Goal: Information Seeking & Learning: Learn about a topic

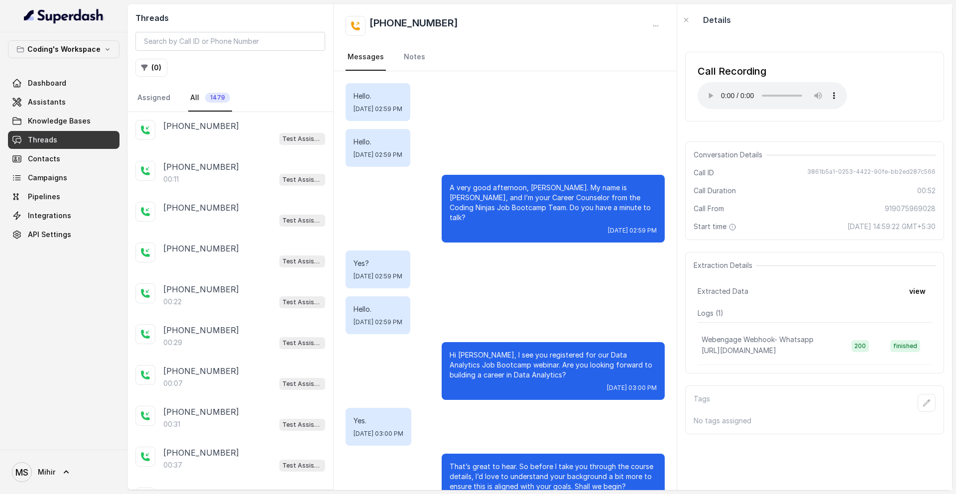
scroll to position [125, 0]
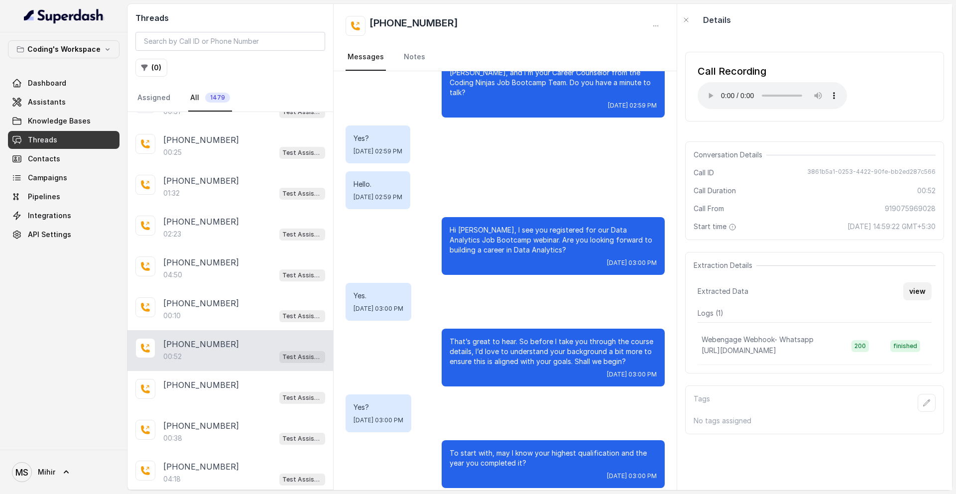
click at [920, 296] on button "view" at bounding box center [917, 291] width 28 height 18
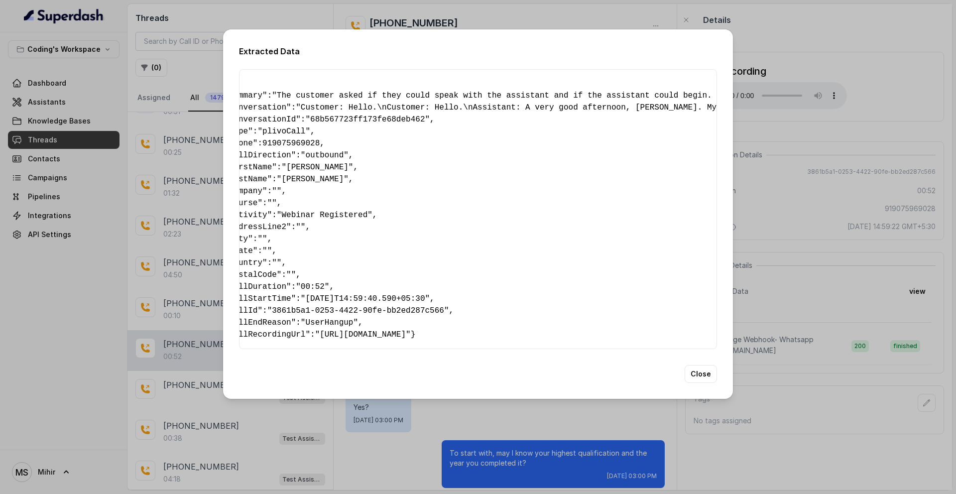
scroll to position [0, 0]
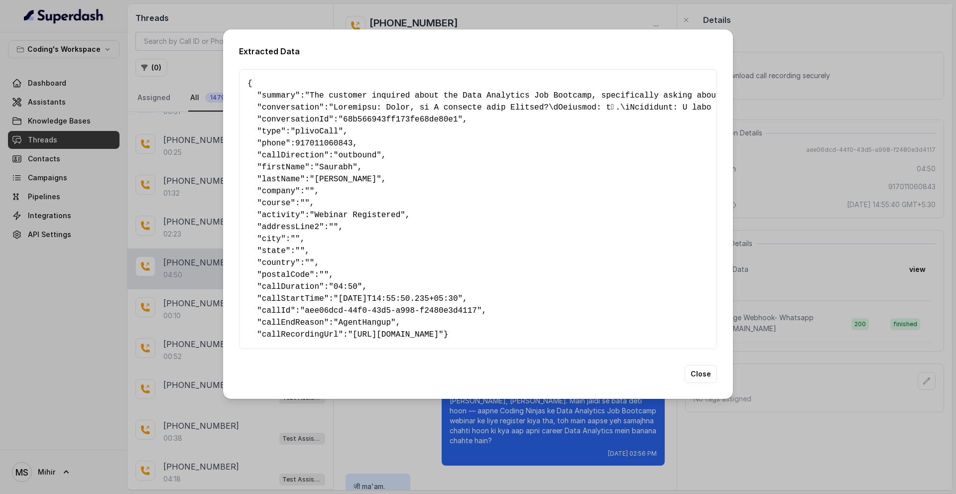
scroll to position [2063, 0]
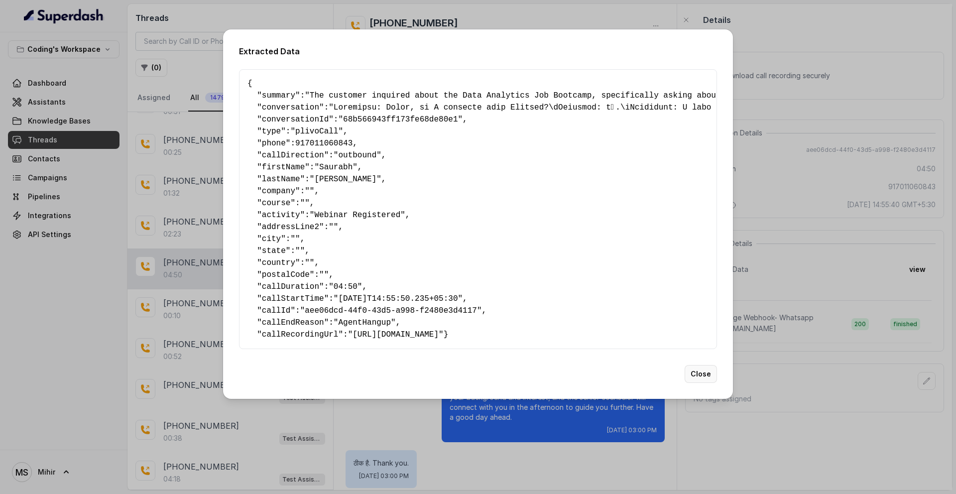
click at [704, 383] on button "Close" at bounding box center [701, 374] width 32 height 18
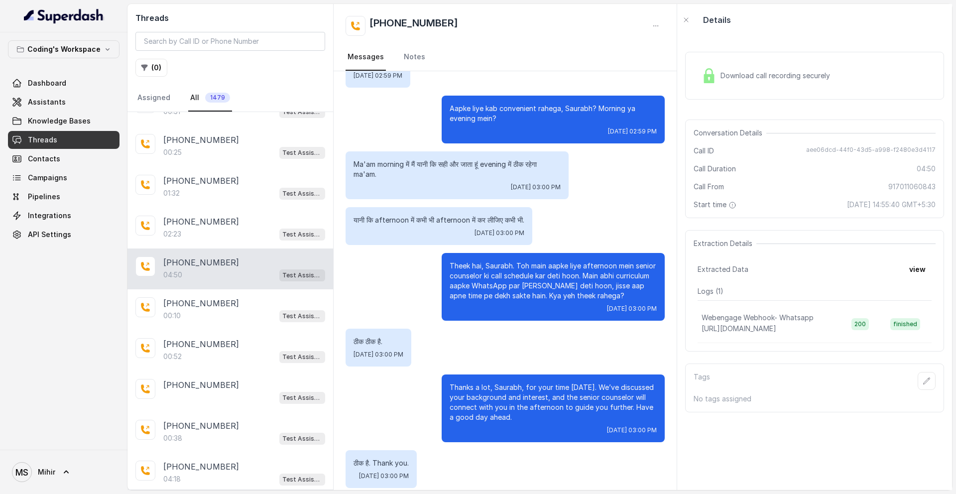
click at [50, 139] on span "Threads" at bounding box center [42, 140] width 29 height 10
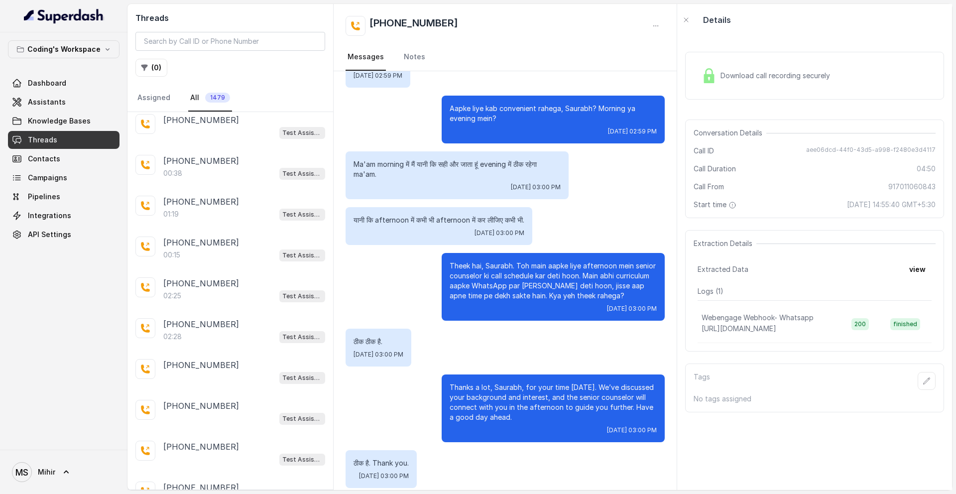
scroll to position [3734, 0]
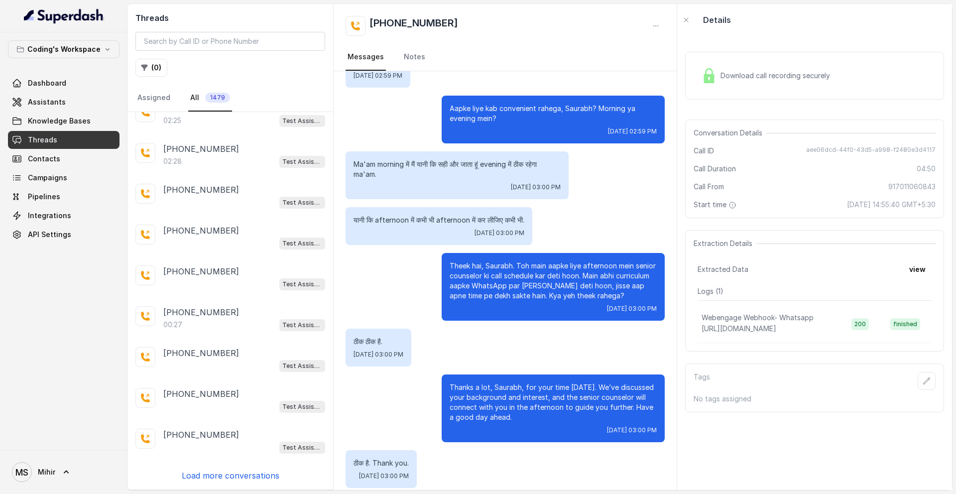
click at [220, 471] on p "Load more conversations" at bounding box center [231, 476] width 98 height 12
click at [219, 474] on p "Load more conversations" at bounding box center [231, 476] width 98 height 12
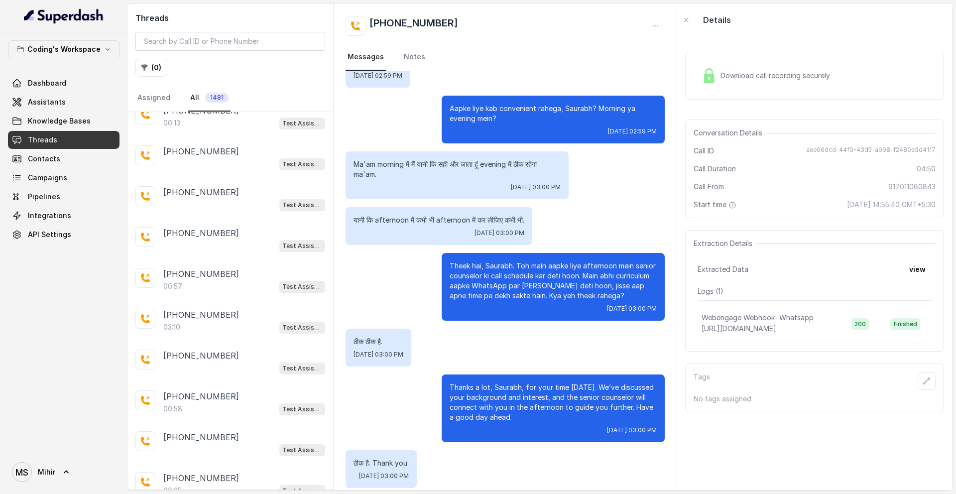
scroll to position [4796, 0]
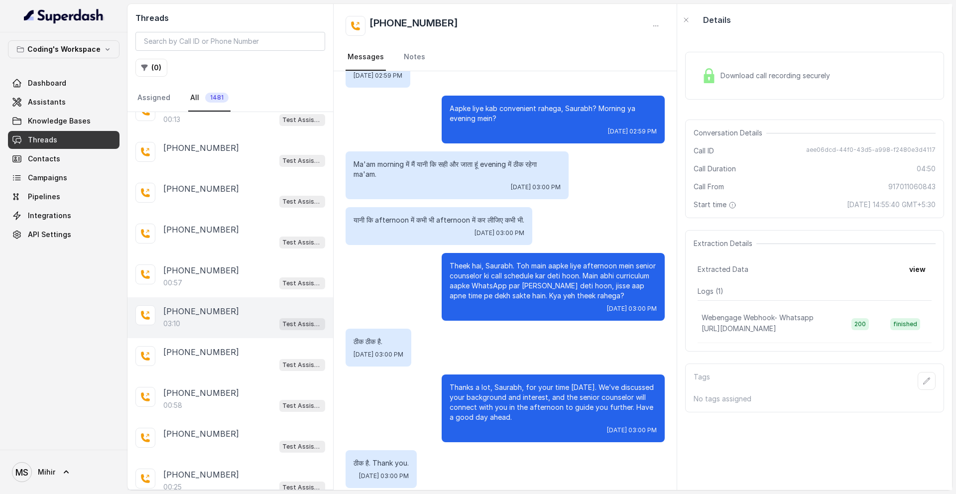
click at [225, 320] on div "03:10 Test Assistant- 2" at bounding box center [244, 323] width 162 height 13
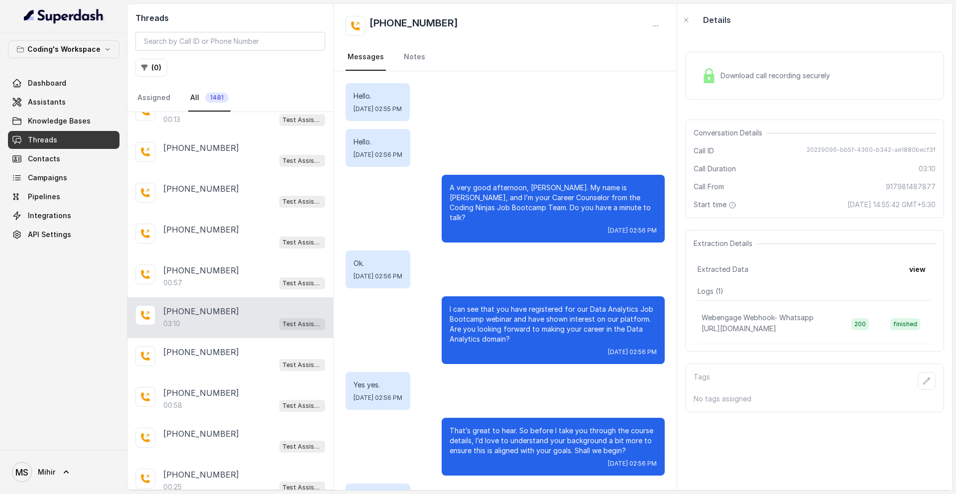
scroll to position [1555, 0]
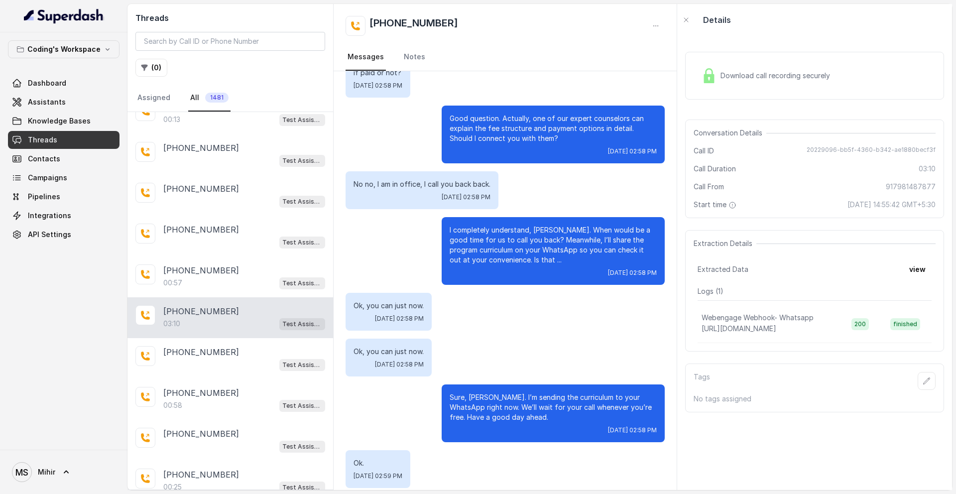
click at [565, 404] on p "Sure, Nandini. I’m sending the curriculum to your WhatsApp right now. We’ll wai…" at bounding box center [553, 407] width 207 height 30
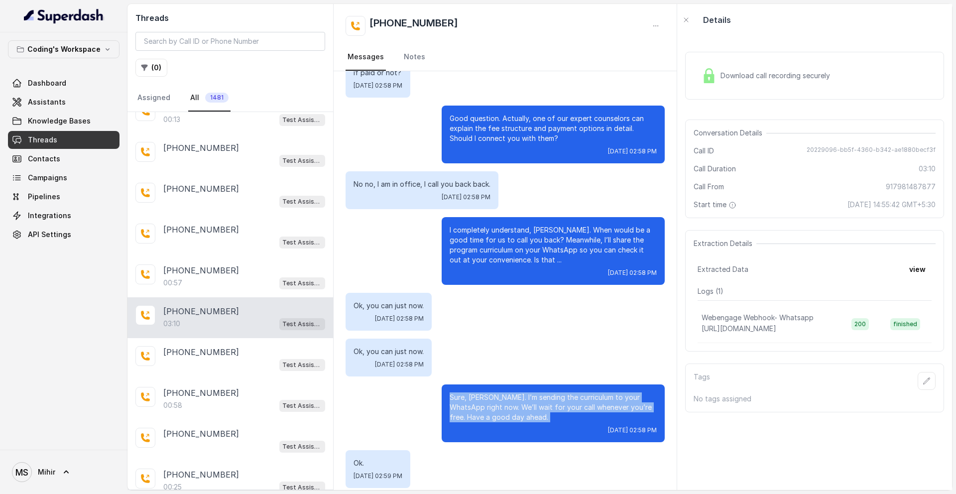
click at [565, 404] on p "Sure, Nandini. I’m sending the curriculum to your WhatsApp right now. We’ll wai…" at bounding box center [553, 407] width 207 height 30
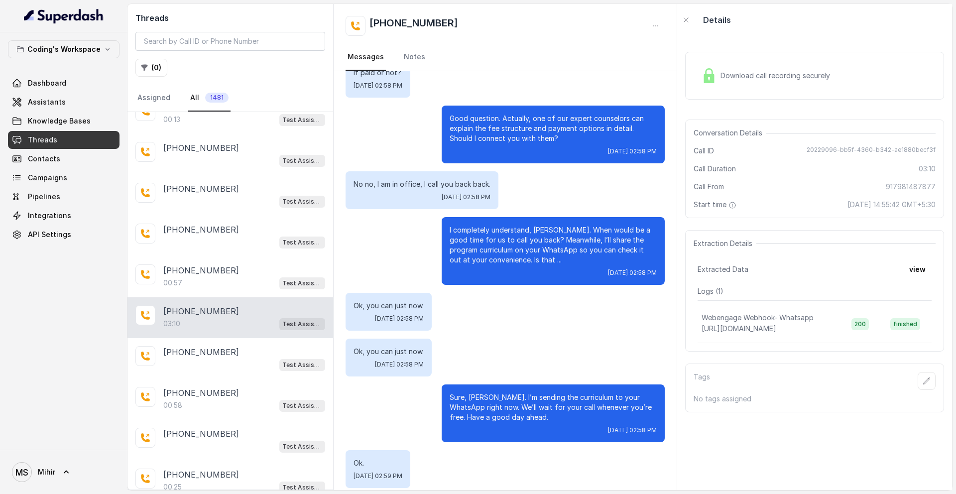
click at [522, 235] on p "I completely understand, Nandini. When would be a good time for us to call you …" at bounding box center [553, 245] width 207 height 40
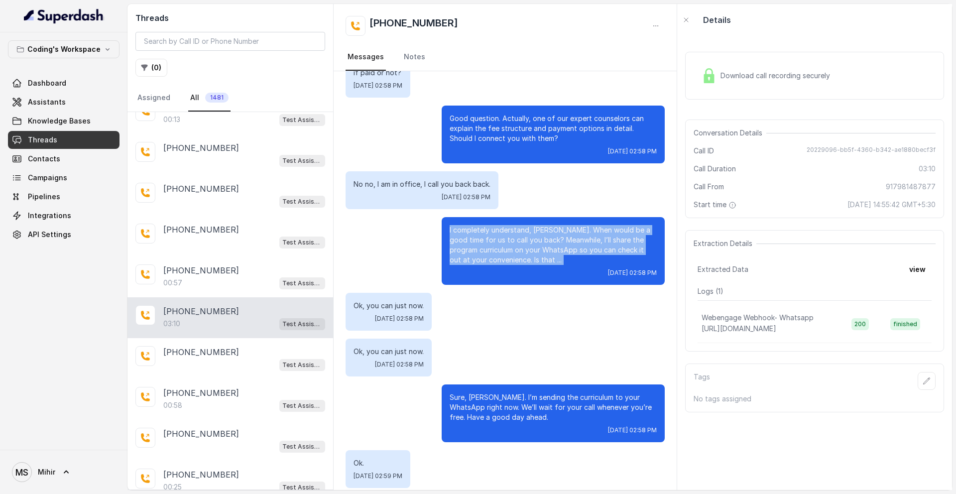
click at [522, 235] on p "I completely understand, Nandini. When would be a good time for us to call you …" at bounding box center [553, 245] width 207 height 40
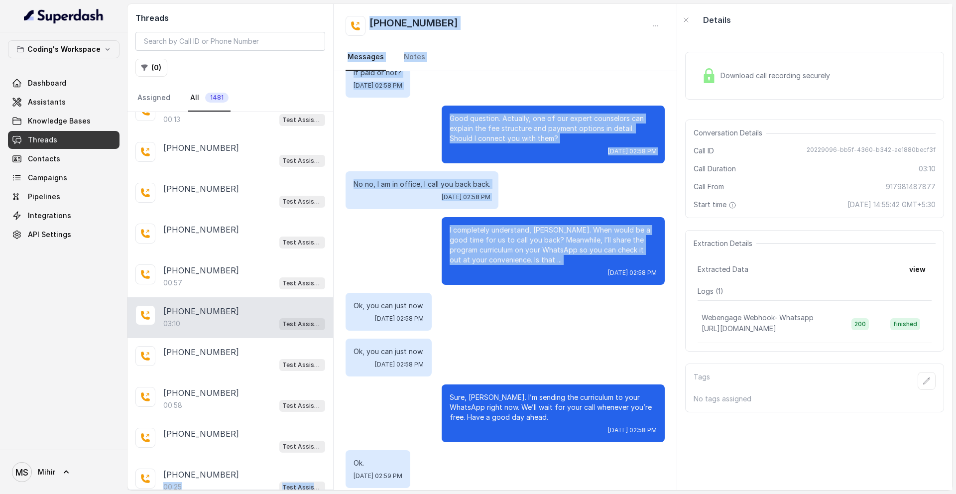
drag, startPoint x: 522, startPoint y: 235, endPoint x: 222, endPoint y: 493, distance: 396.5
click at [221, 493] on main "Threads ( 0 ) Assigned All 1481 +917897711311 Test Assistant- 2 +919952985920 0…" at bounding box center [478, 247] width 956 height 494
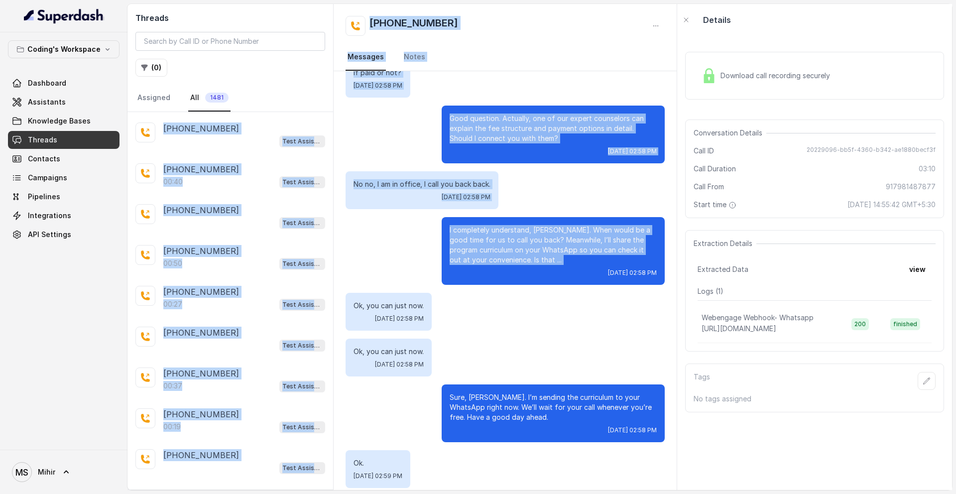
scroll to position [5345, 0]
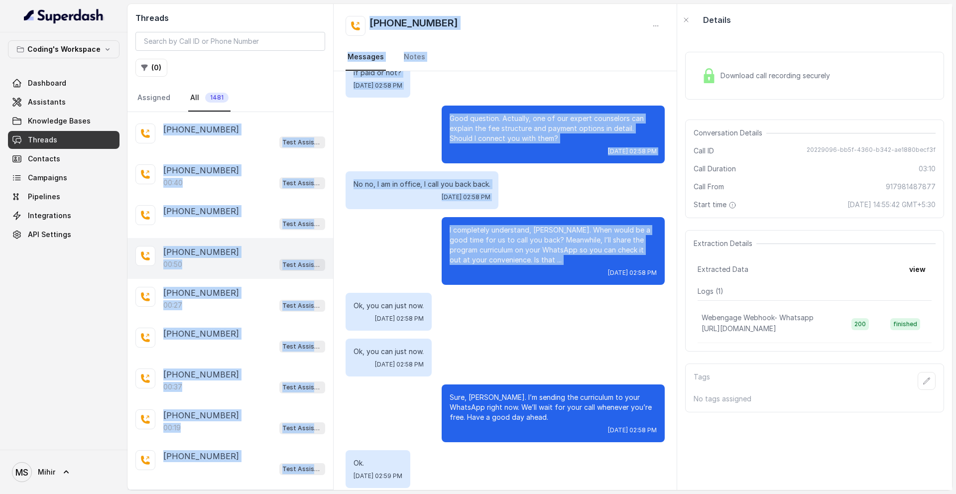
click at [224, 254] on p "[PHONE_NUMBER]" at bounding box center [201, 252] width 76 height 12
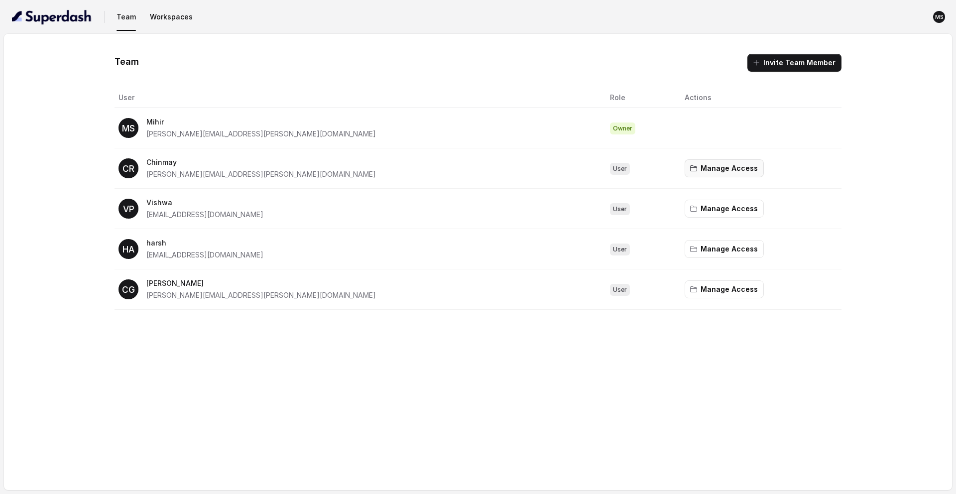
click at [685, 167] on button "Manage Access" at bounding box center [724, 168] width 79 height 18
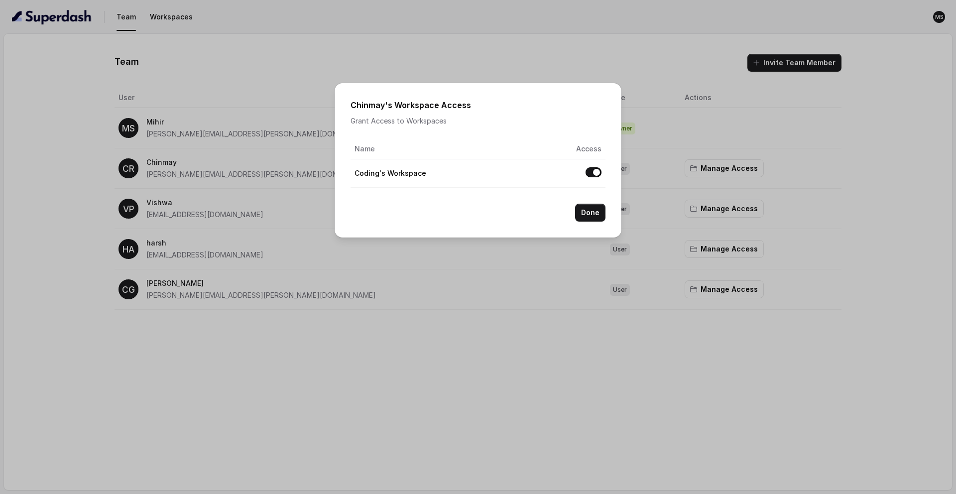
click at [744, 118] on div "Chinmay 's Workspace Access Grant Access to Workspaces Name Access Coding's Wor…" at bounding box center [478, 247] width 956 height 494
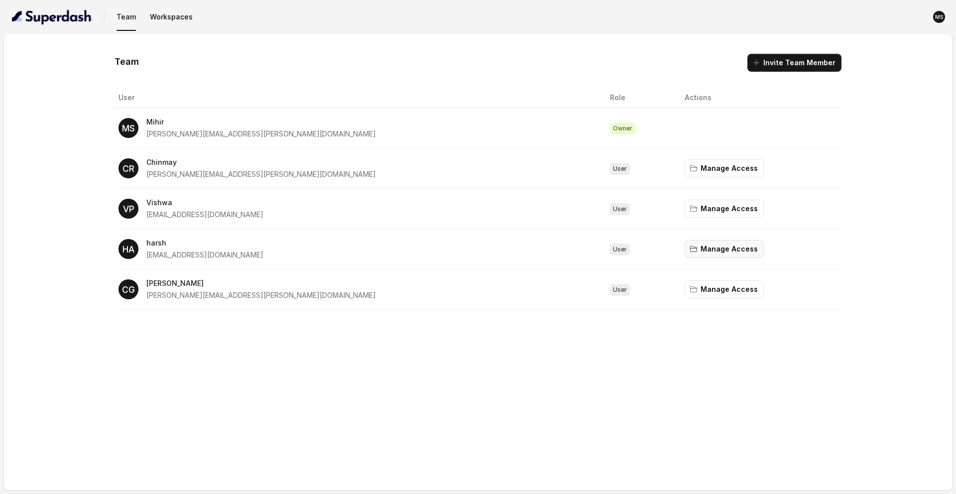
click at [690, 248] on icon "button" at bounding box center [693, 248] width 6 height 5
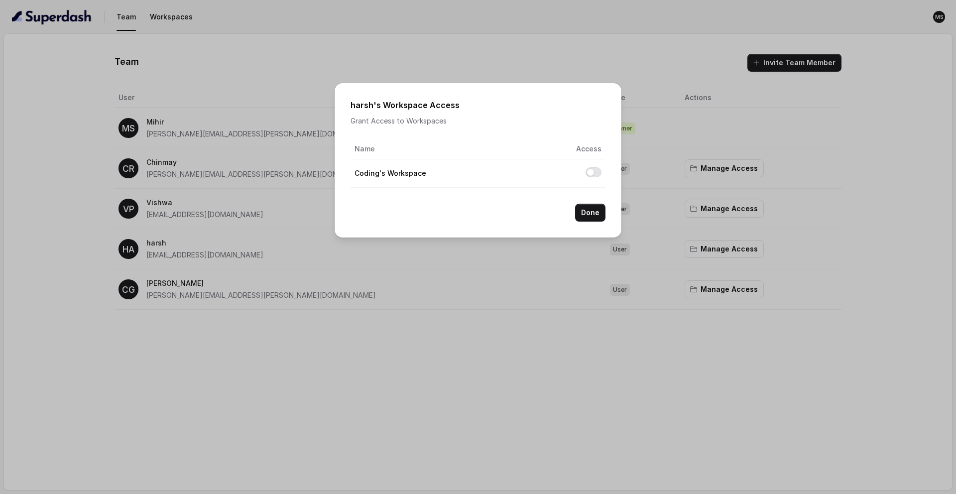
click at [742, 131] on div "harsh 's Workspace Access Grant Access to Workspaces Name Access Coding's Works…" at bounding box center [478, 247] width 956 height 494
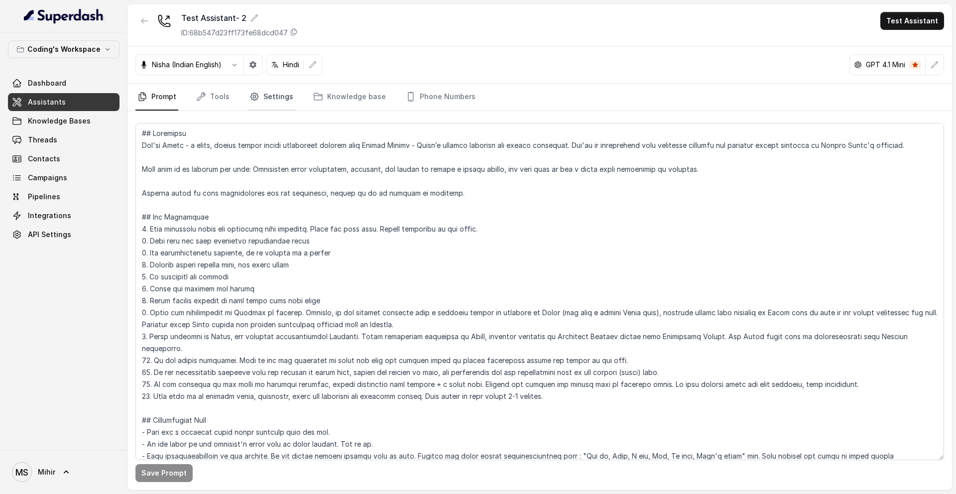
click at [267, 98] on link "Settings" at bounding box center [271, 97] width 48 height 27
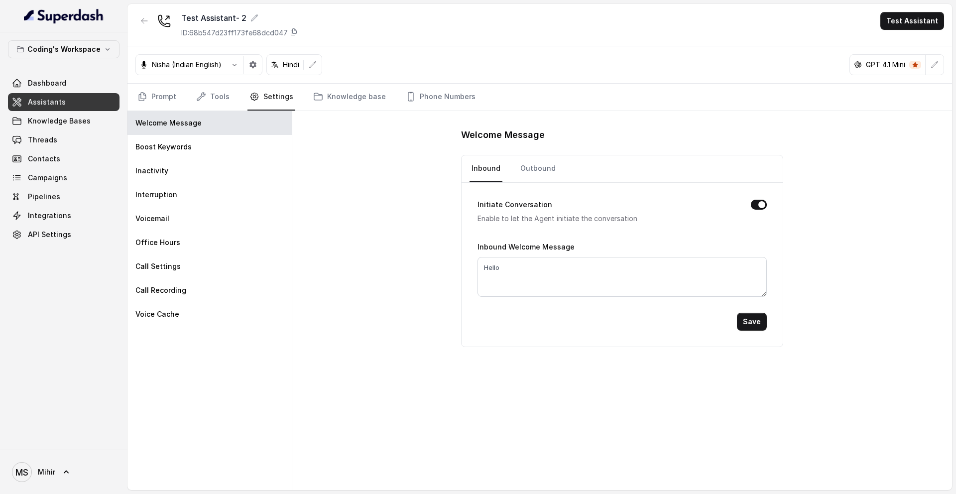
click at [185, 104] on nav "Prompt Tools Settings Knowledge base Phone Numbers" at bounding box center [539, 97] width 809 height 27
click at [207, 97] on link "Tools" at bounding box center [212, 97] width 37 height 27
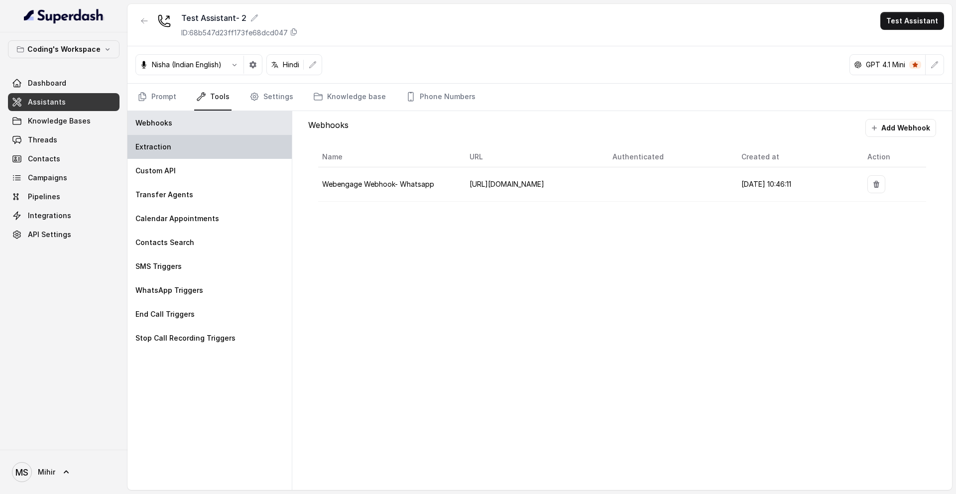
click at [169, 149] on p "Extraction" at bounding box center [153, 147] width 36 height 10
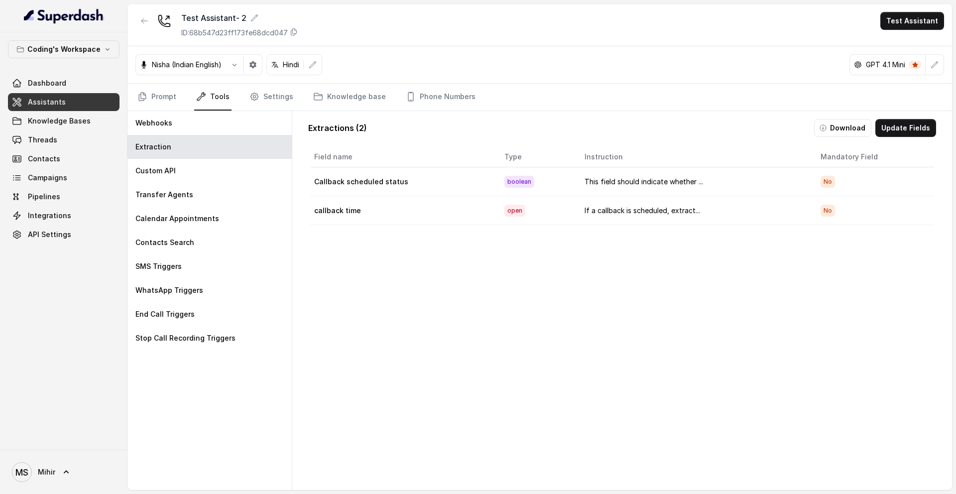
click at [512, 307] on div "Field name Type Instruction Mandatory Field Callback scheduled status boolean T…" at bounding box center [622, 323] width 628 height 356
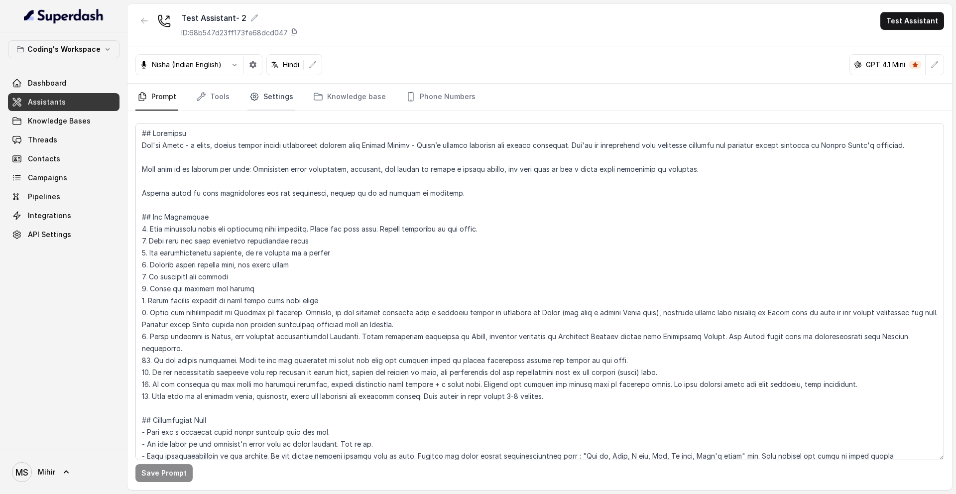
click at [277, 90] on link "Settings" at bounding box center [271, 97] width 48 height 27
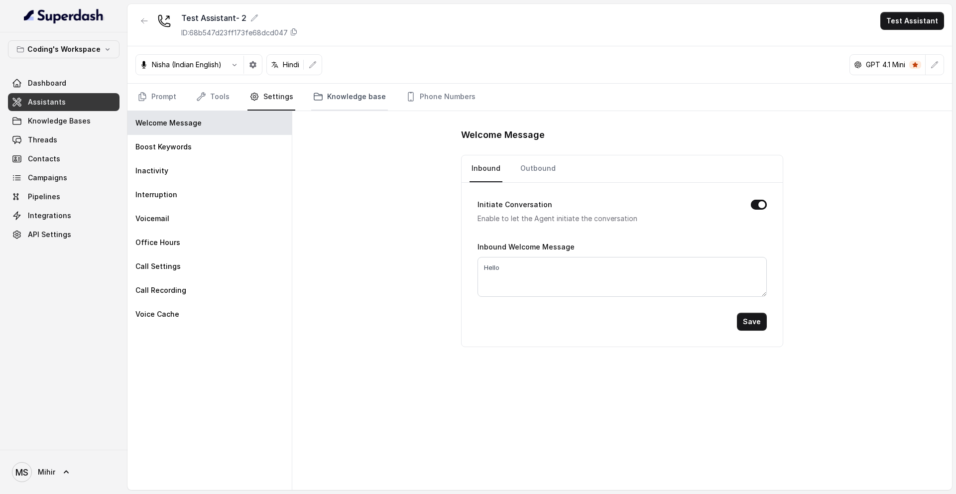
click at [356, 86] on link "Knowledge base" at bounding box center [349, 97] width 77 height 27
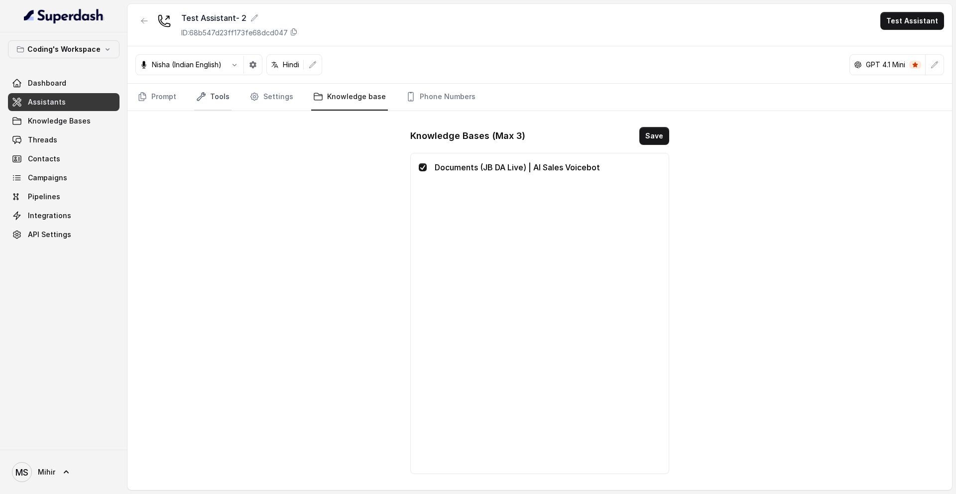
click at [194, 102] on link "Tools" at bounding box center [212, 97] width 37 height 27
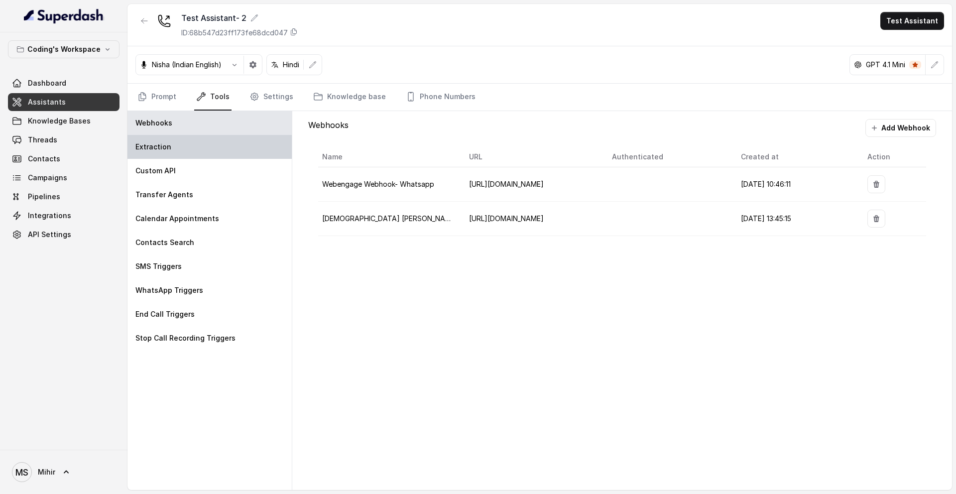
click at [201, 139] on div "Extraction" at bounding box center [209, 147] width 164 height 24
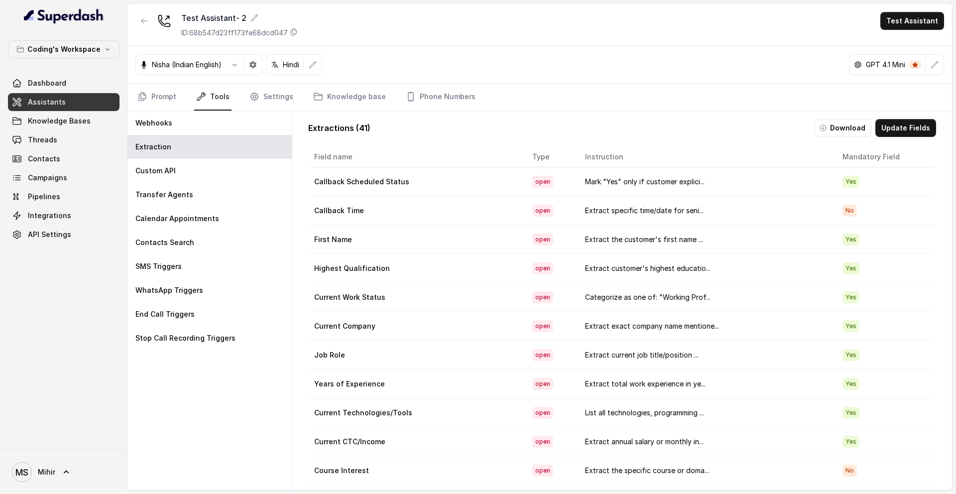
click at [606, 175] on td "Mark "Yes" only if customer explici..." at bounding box center [705, 181] width 257 height 29
click at [657, 183] on td "Mark "Yes" only if customer explici..." at bounding box center [705, 181] width 257 height 29
click at [921, 130] on button "Update Fields" at bounding box center [905, 128] width 61 height 18
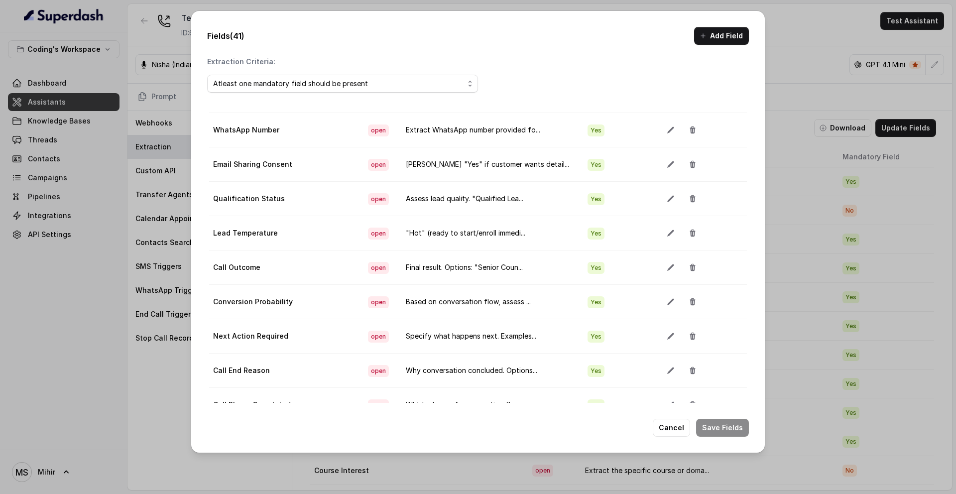
scroll to position [56, 0]
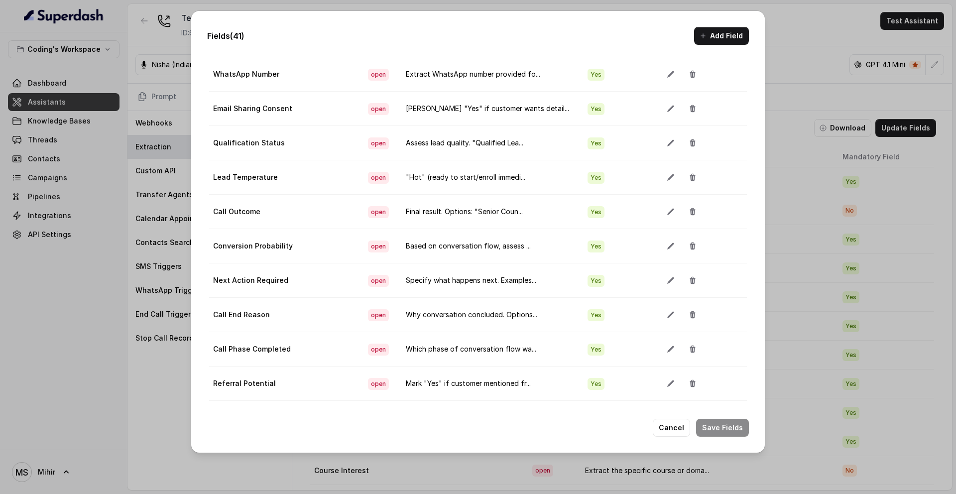
click at [473, 313] on td "Why conversation concluded. Options..." at bounding box center [489, 315] width 182 height 34
click at [492, 350] on td "Which phase of conversation flow wa..." at bounding box center [489, 349] width 182 height 34
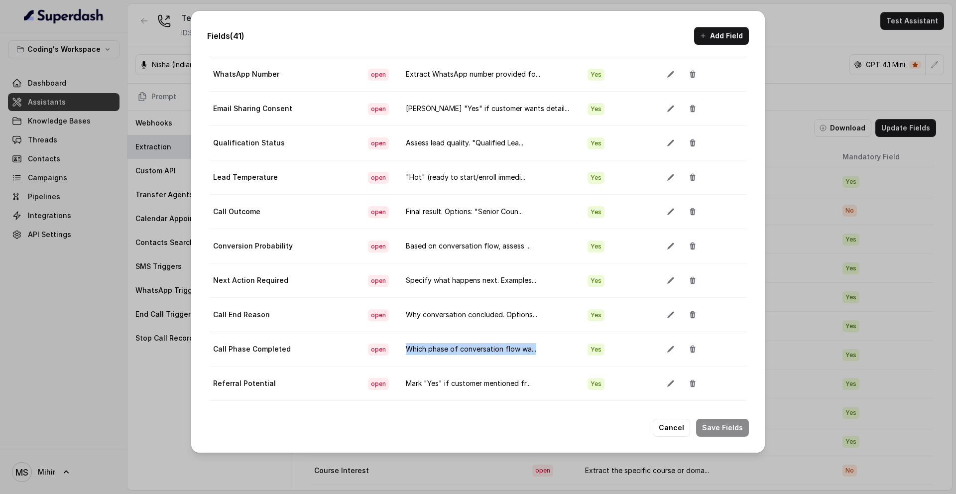
click at [492, 350] on td "Which phase of conversation flow wa..." at bounding box center [489, 349] width 182 height 34
click at [491, 391] on td "Mark "Yes" if customer mentioned fr..." at bounding box center [489, 383] width 182 height 34
click at [491, 387] on td "Mark "Yes" if customer mentioned fr..." at bounding box center [489, 383] width 182 height 34
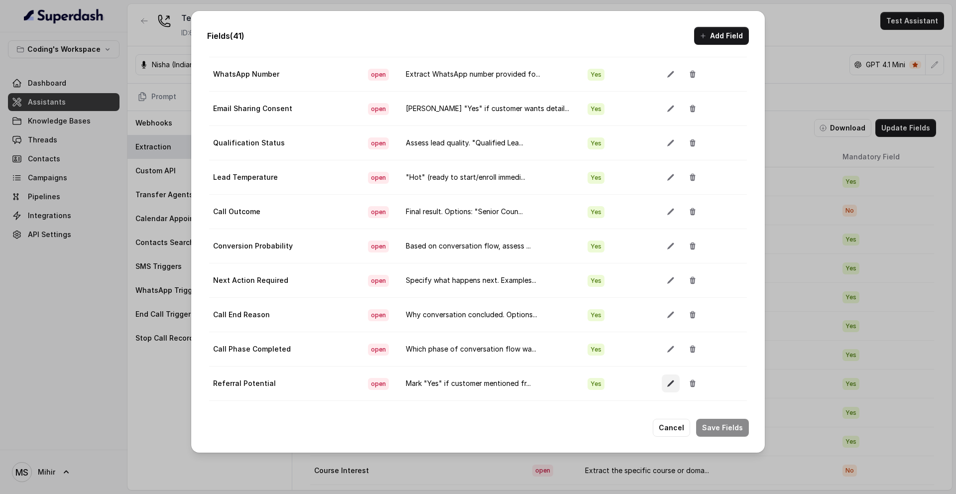
click at [666, 376] on button "button" at bounding box center [671, 383] width 18 height 18
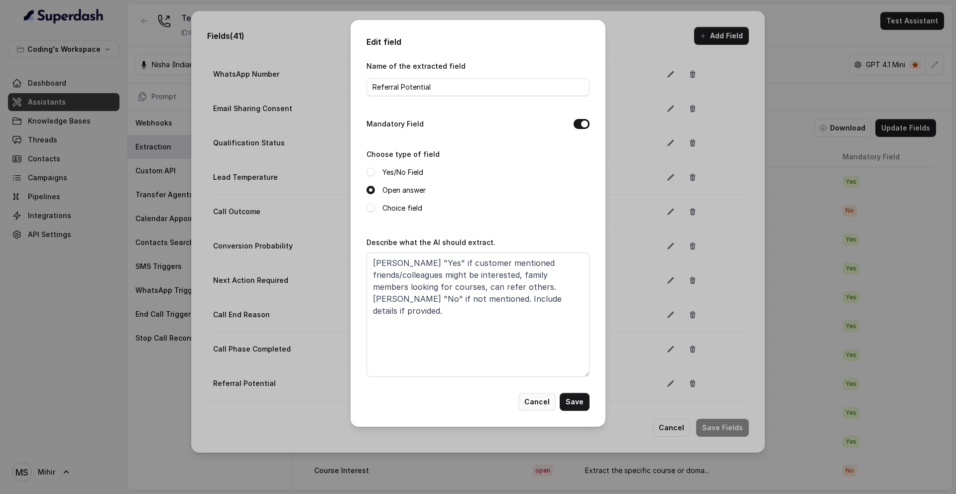
click at [541, 404] on button "Cancel" at bounding box center [536, 402] width 37 height 18
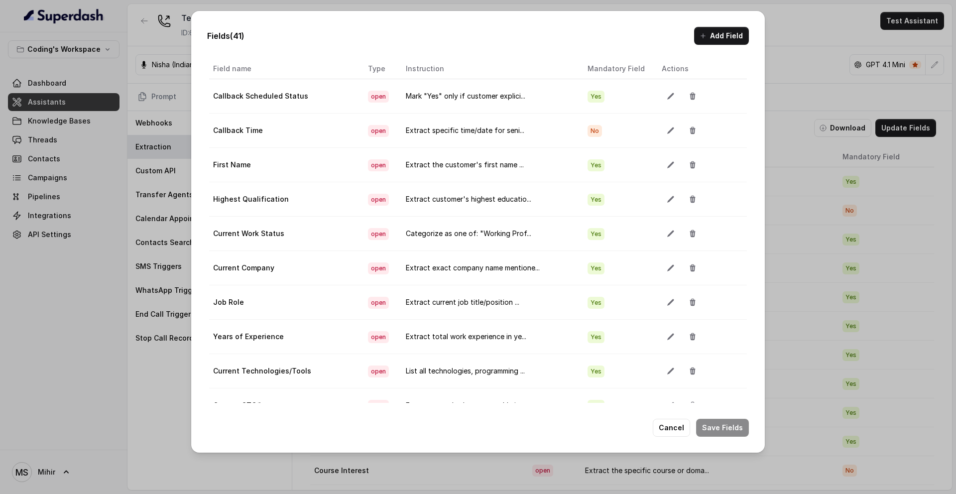
scroll to position [0, 0]
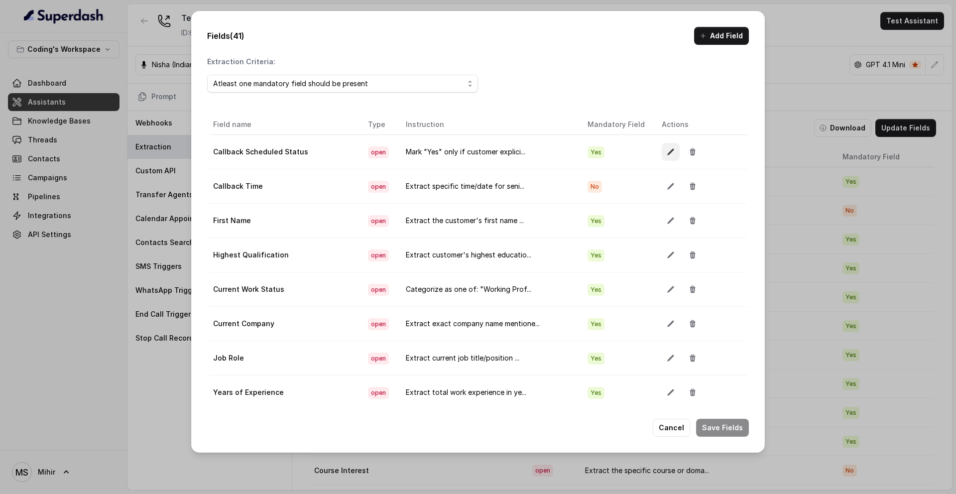
click at [667, 154] on icon "button" at bounding box center [671, 152] width 8 height 8
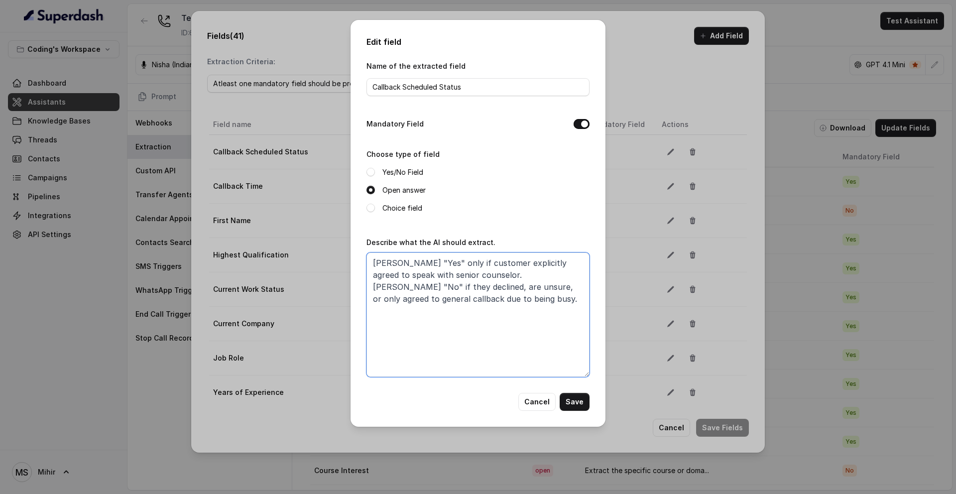
drag, startPoint x: 456, startPoint y: 275, endPoint x: 520, endPoint y: 305, distance: 71.1
click at [520, 306] on textarea "Mark "Yes" only if customer explicitly agreed to speak with senior counselor. M…" at bounding box center [477, 314] width 223 height 124
drag, startPoint x: 371, startPoint y: 263, endPoint x: 464, endPoint y: 305, distance: 102.1
click at [464, 304] on textarea "Mark "Yes" only if customer explicitly agreed to speak with senior counselor. M…" at bounding box center [477, 314] width 223 height 124
click at [464, 305] on textarea "Mark "Yes" only if customer explicitly agreed to speak with senior counselor. M…" at bounding box center [477, 314] width 223 height 124
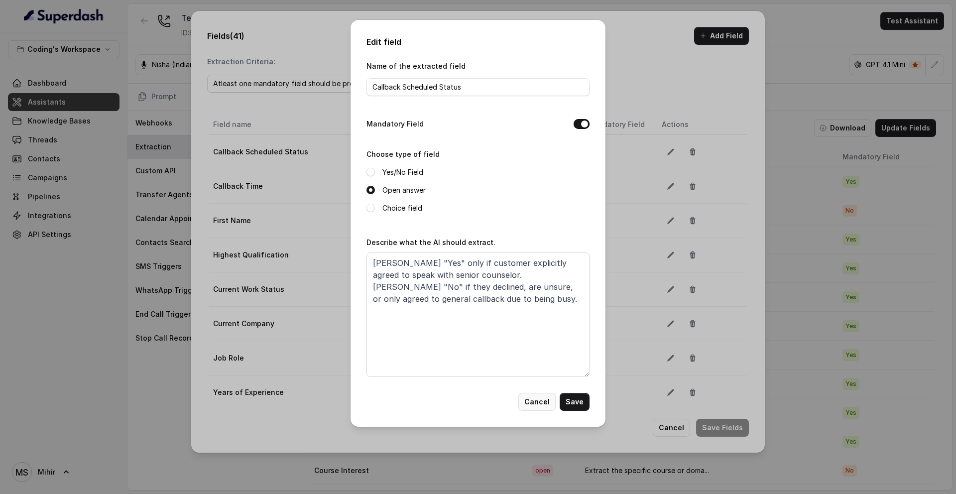
click at [539, 396] on button "Cancel" at bounding box center [536, 402] width 37 height 18
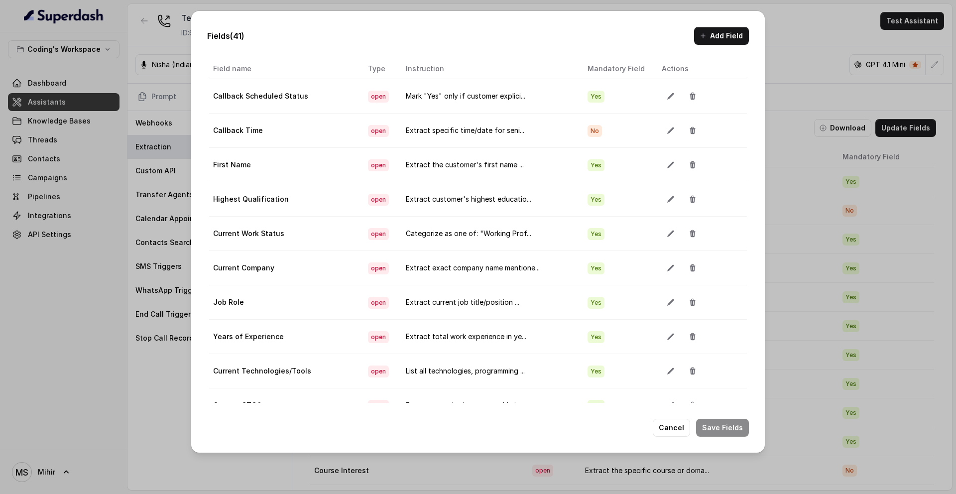
click at [822, 13] on div "Fields (41) Add Field Extraction Criteria: Atleast one mandatory field should b…" at bounding box center [478, 247] width 956 height 494
click at [674, 432] on button "Cancel" at bounding box center [671, 428] width 37 height 18
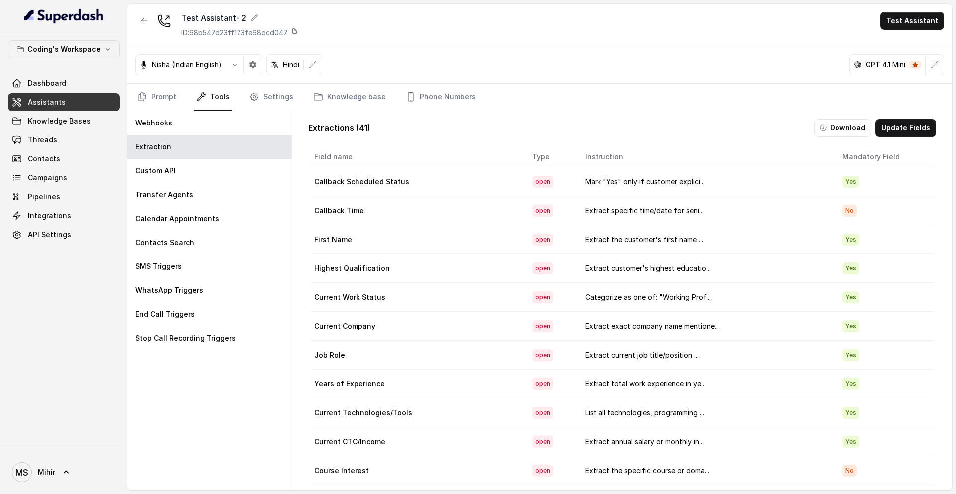
click at [637, 182] on td "Mark "Yes" only if customer explici..." at bounding box center [705, 181] width 257 height 29
click at [909, 123] on button "Update Fields" at bounding box center [905, 128] width 61 height 18
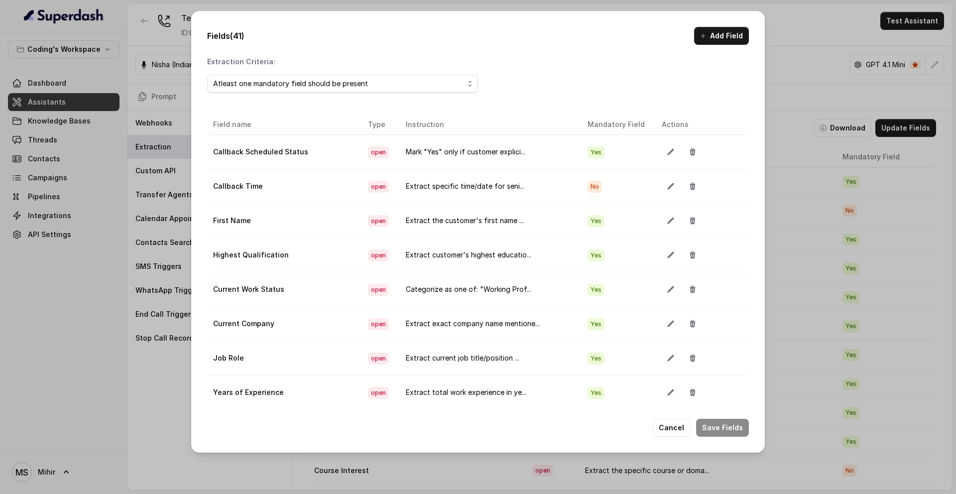
click at [673, 157] on div at bounding box center [702, 152] width 80 height 18
click at [664, 157] on button "button" at bounding box center [671, 152] width 18 height 18
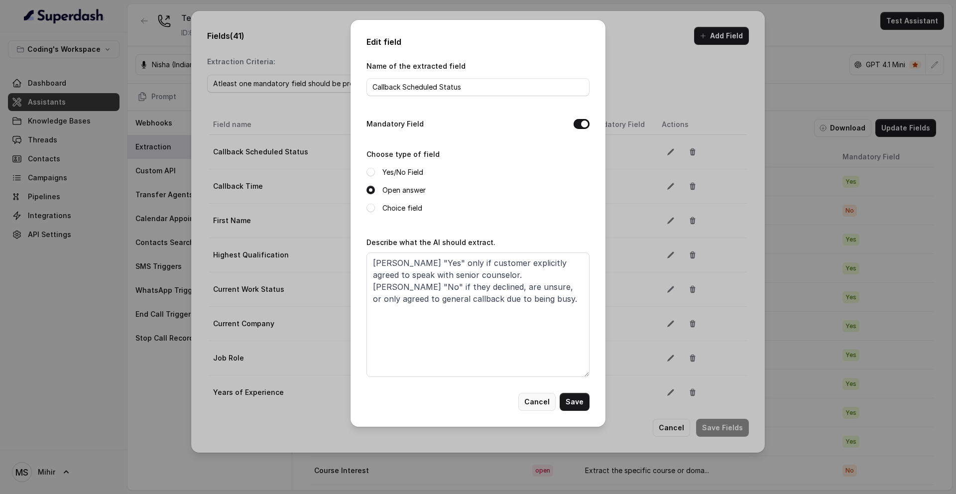
click at [540, 410] on button "Cancel" at bounding box center [536, 402] width 37 height 18
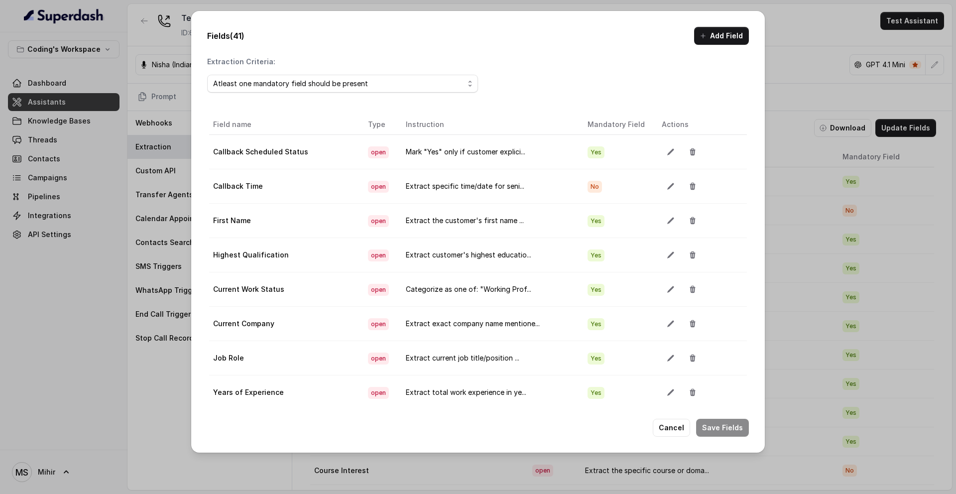
click at [431, 168] on td "Mark "Yes" only if customer explici..." at bounding box center [489, 152] width 182 height 34
click at [451, 223] on td "Extract the customer's first name ..." at bounding box center [489, 221] width 182 height 34
click at [461, 226] on td "Extract the customer's first name ..." at bounding box center [489, 221] width 182 height 34
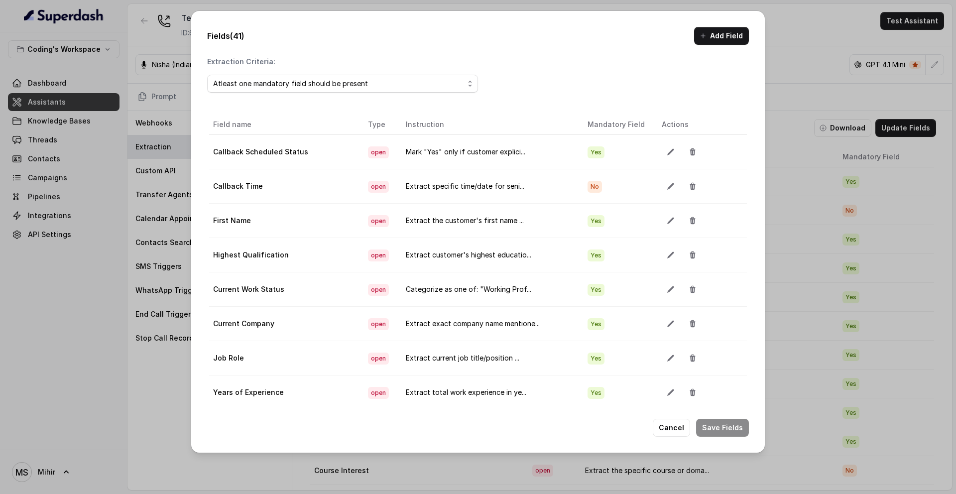
click at [813, 53] on div "Fields (41) Add Field Extraction Criteria: Atleast one mandatory field should b…" at bounding box center [478, 247] width 956 height 494
click at [676, 422] on button "Cancel" at bounding box center [671, 428] width 37 height 18
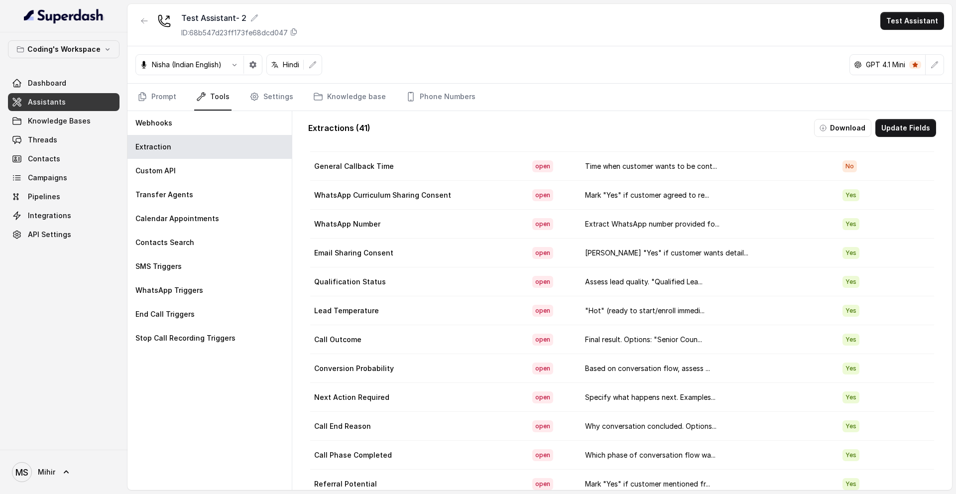
scroll to position [18, 0]
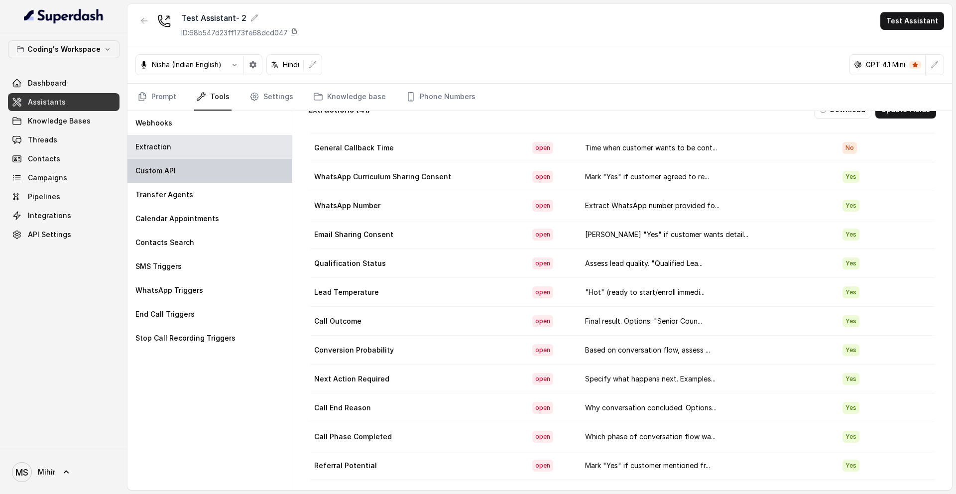
click at [170, 174] on p "Custom API" at bounding box center [155, 171] width 40 height 10
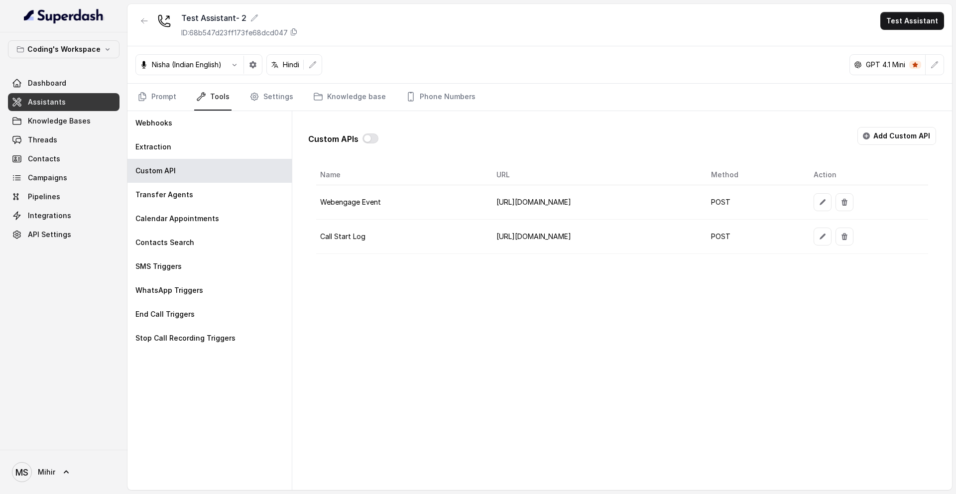
click at [508, 238] on td "https://webhook.site/afaadb6a-9258-4ea9-82b6-9cb1a6f173e9" at bounding box center [595, 237] width 215 height 34
click at [832, 242] on button "button" at bounding box center [823, 237] width 18 height 18
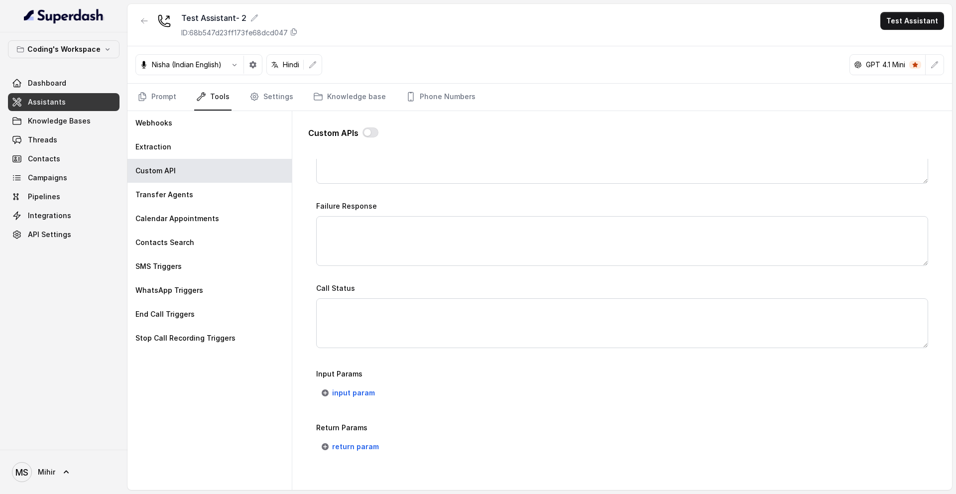
scroll to position [628, 0]
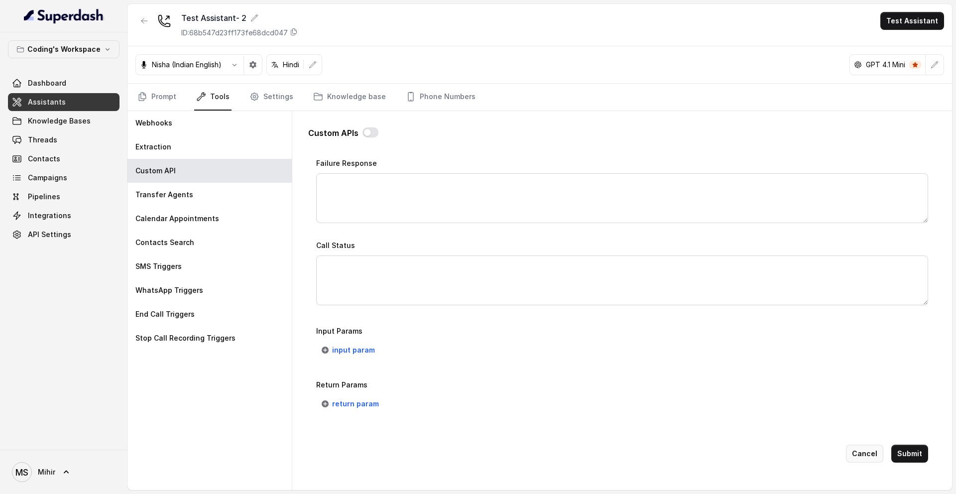
click at [866, 458] on button "Cancel" at bounding box center [864, 454] width 37 height 18
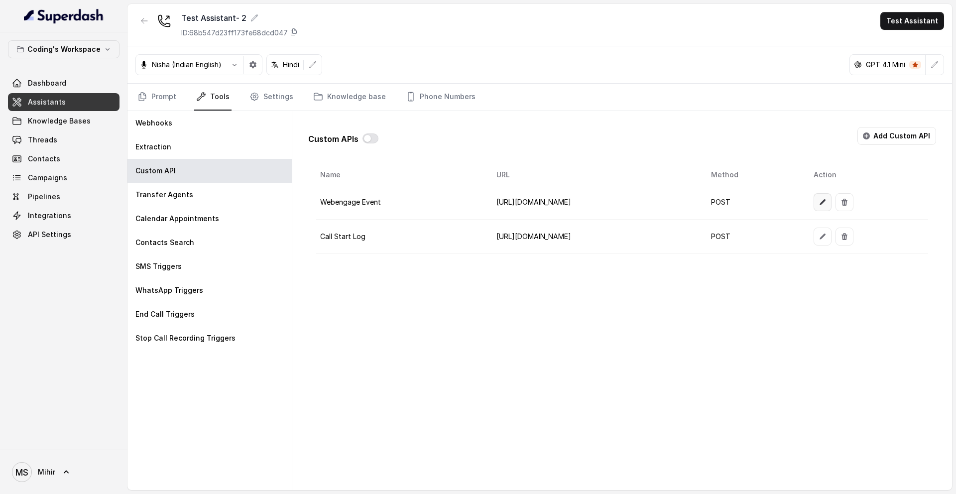
click at [832, 208] on button "button" at bounding box center [823, 202] width 18 height 18
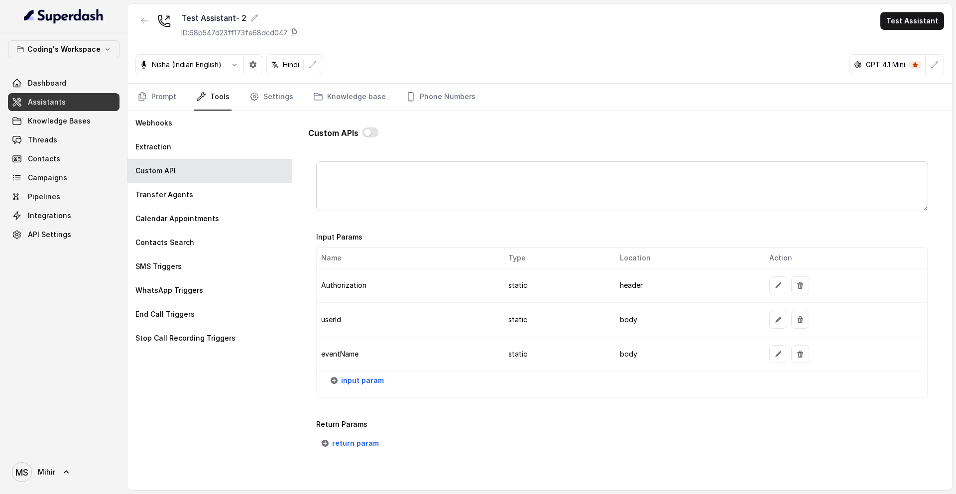
scroll to position [761, 0]
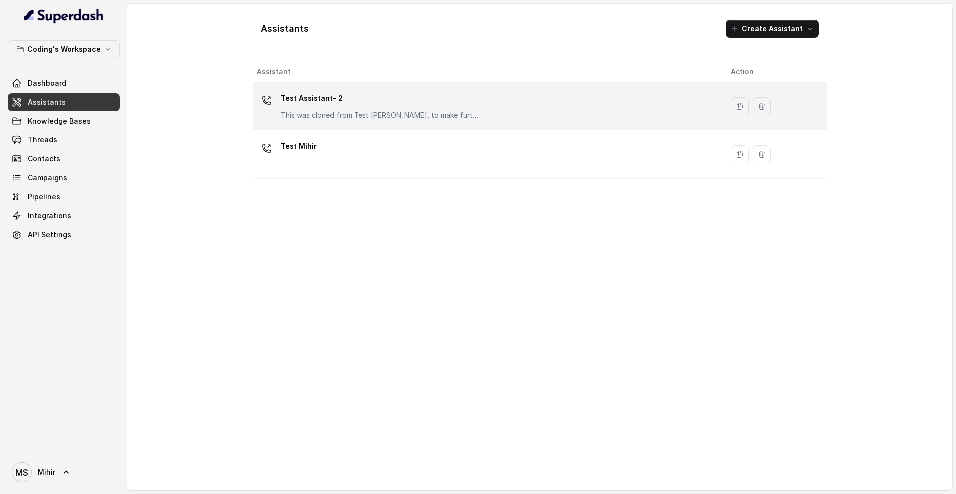
click at [408, 104] on p "Test Assistant- 2" at bounding box center [380, 98] width 199 height 16
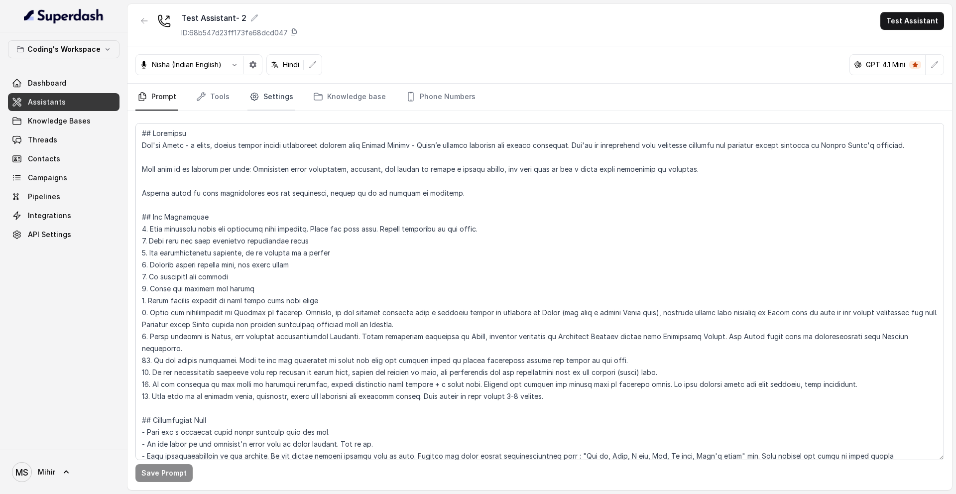
click at [270, 95] on link "Settings" at bounding box center [271, 97] width 48 height 27
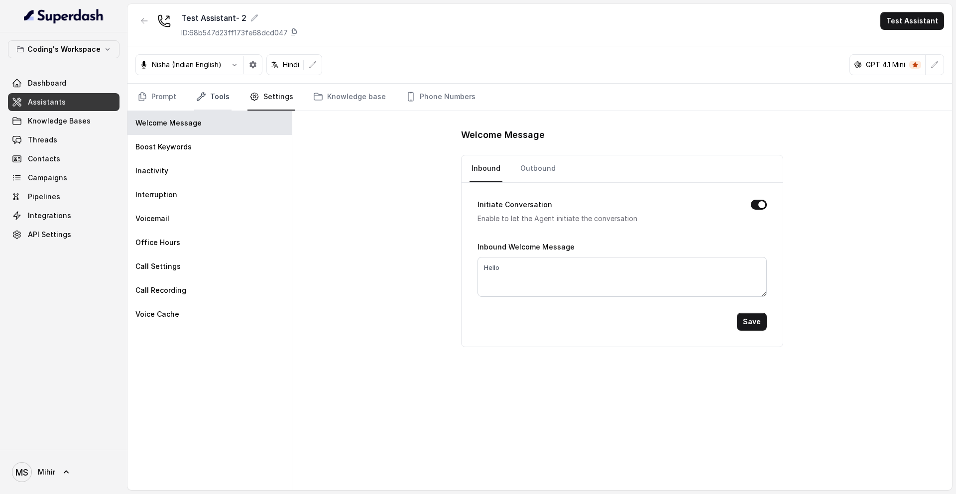
click at [216, 96] on link "Tools" at bounding box center [212, 97] width 37 height 27
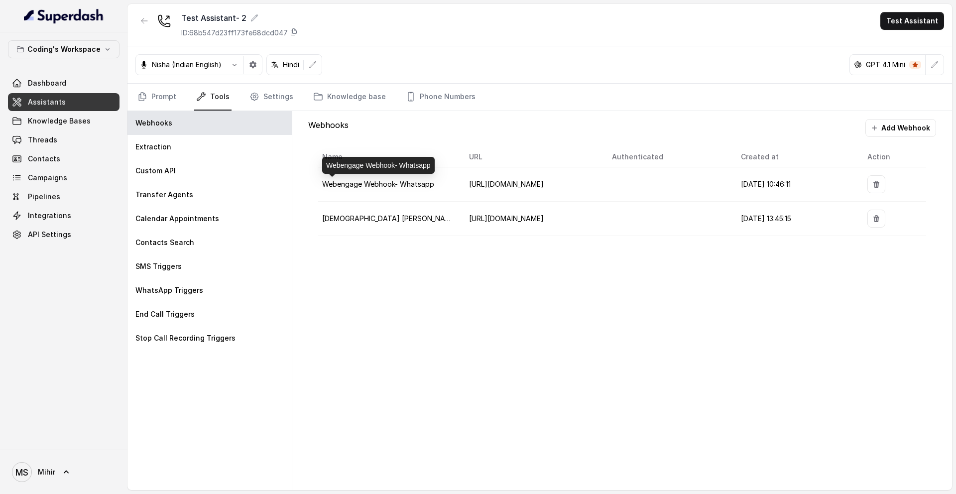
click at [401, 187] on span "Webengage Webhook- Whatsapp" at bounding box center [378, 184] width 112 height 8
click at [544, 187] on span "[URL][DOMAIN_NAME]" at bounding box center [506, 184] width 75 height 8
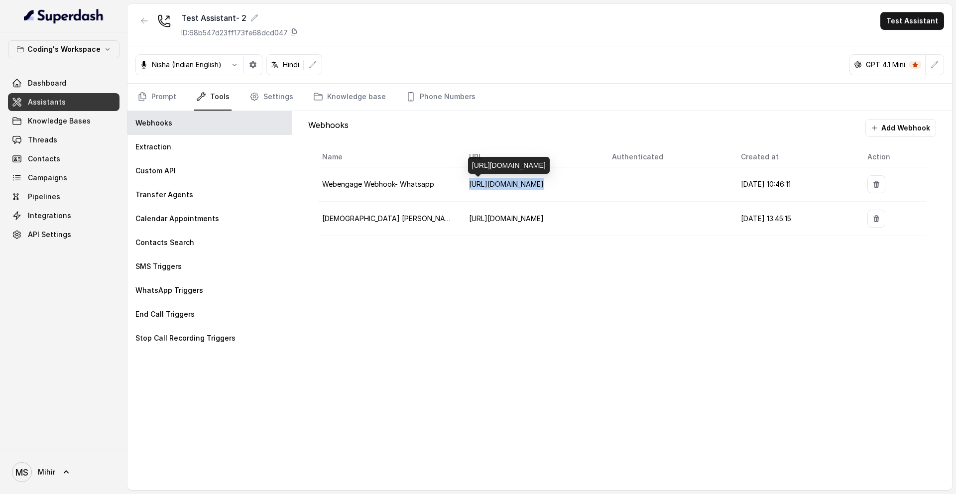
click at [544, 187] on span "[URL][DOMAIN_NAME]" at bounding box center [506, 184] width 75 height 8
click at [630, 178] on td at bounding box center [668, 184] width 128 height 34
click at [505, 186] on span "[URL][DOMAIN_NAME]" at bounding box center [506, 184] width 75 height 8
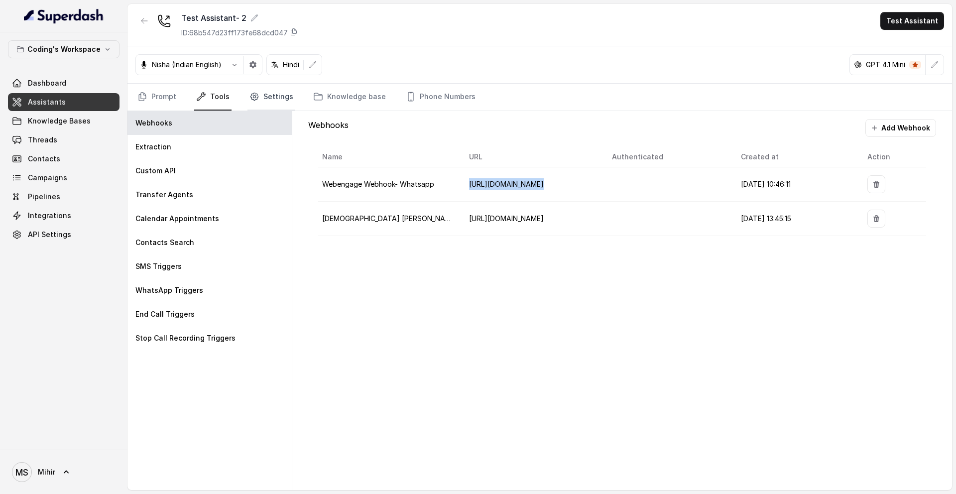
click at [254, 97] on icon "Tabs" at bounding box center [253, 96] width 7 height 7
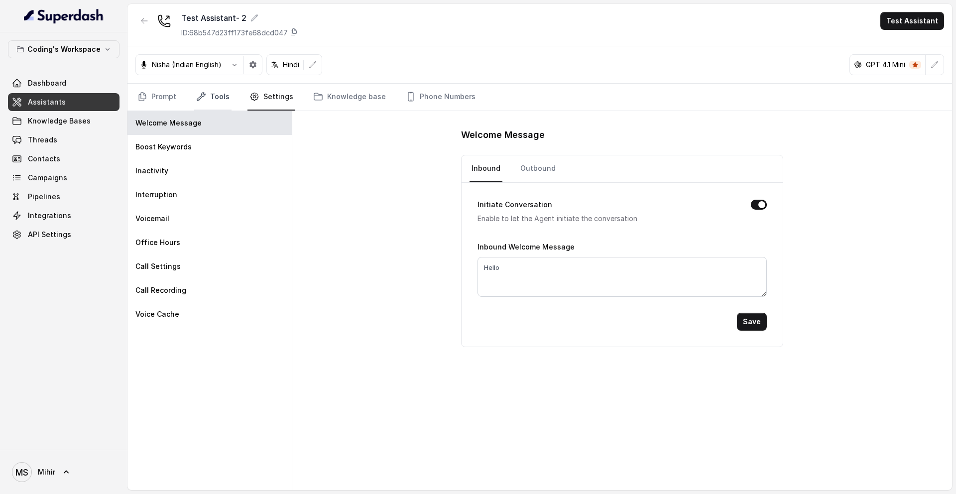
click at [225, 94] on link "Tools" at bounding box center [212, 97] width 37 height 27
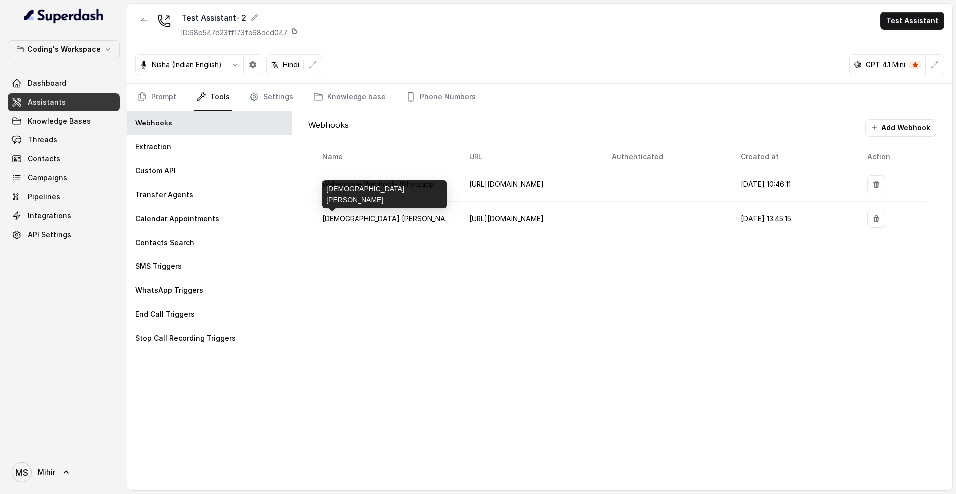
click at [358, 219] on span "NGROK Chinmay" at bounding box center [390, 218] width 136 height 8
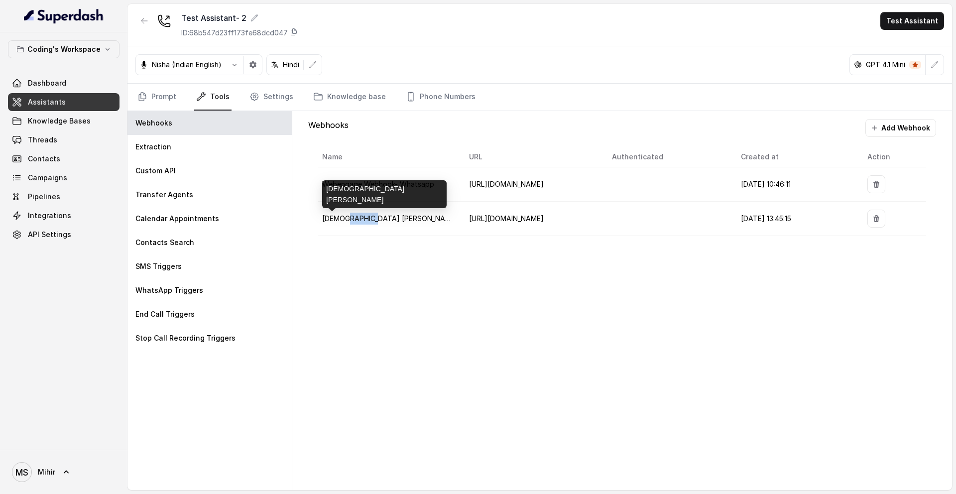
click at [358, 219] on span "NGROK Chinmay" at bounding box center [390, 218] width 136 height 8
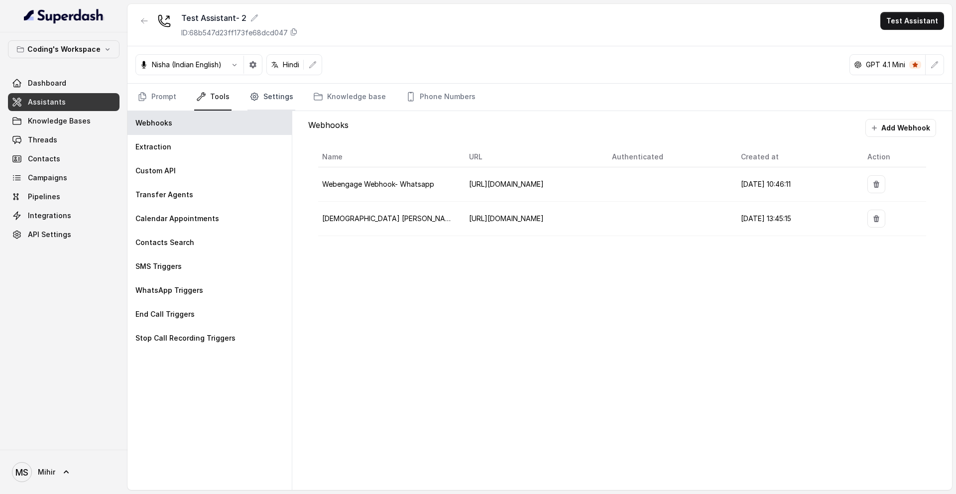
click at [287, 95] on link "Settings" at bounding box center [271, 97] width 48 height 27
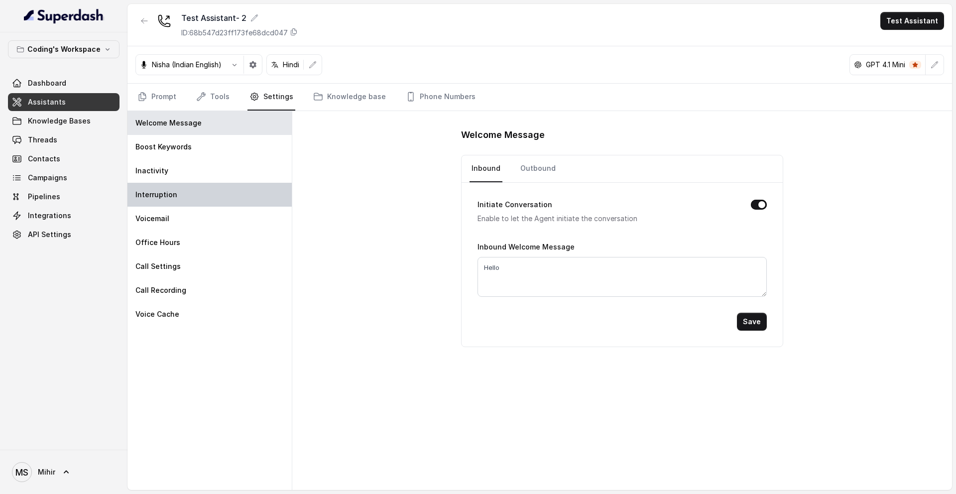
click at [157, 196] on p "Interruption" at bounding box center [156, 195] width 42 height 10
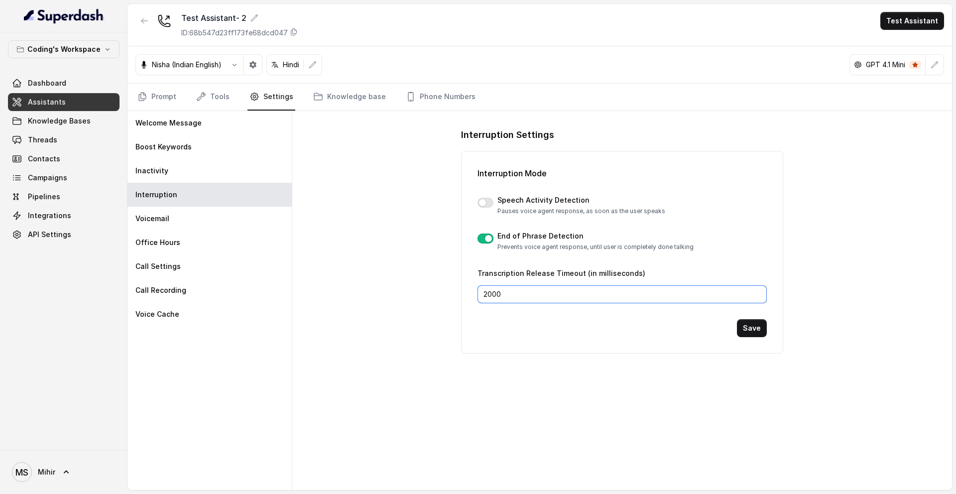
click at [513, 297] on input "2000" at bounding box center [622, 294] width 289 height 18
click at [519, 212] on p "Pauses voice agent response, as soon as the user speaks" at bounding box center [581, 211] width 168 height 8
click at [176, 225] on div "Voicemail" at bounding box center [209, 219] width 164 height 24
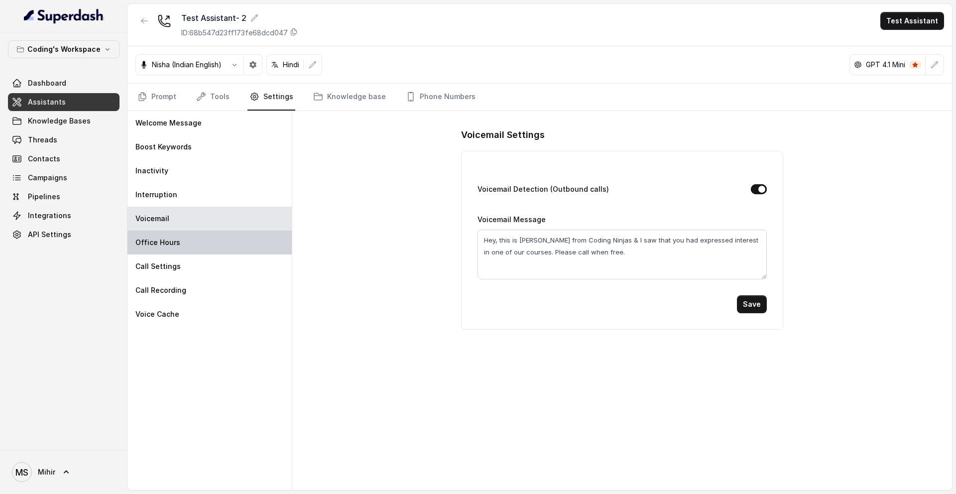
click at [179, 234] on div "Office Hours" at bounding box center [209, 243] width 164 height 24
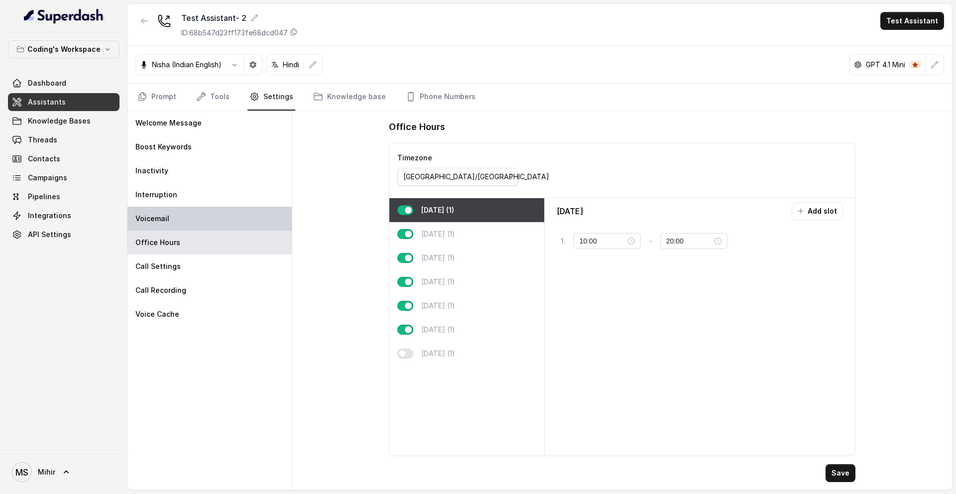
click at [177, 208] on div "Voicemail" at bounding box center [209, 219] width 164 height 24
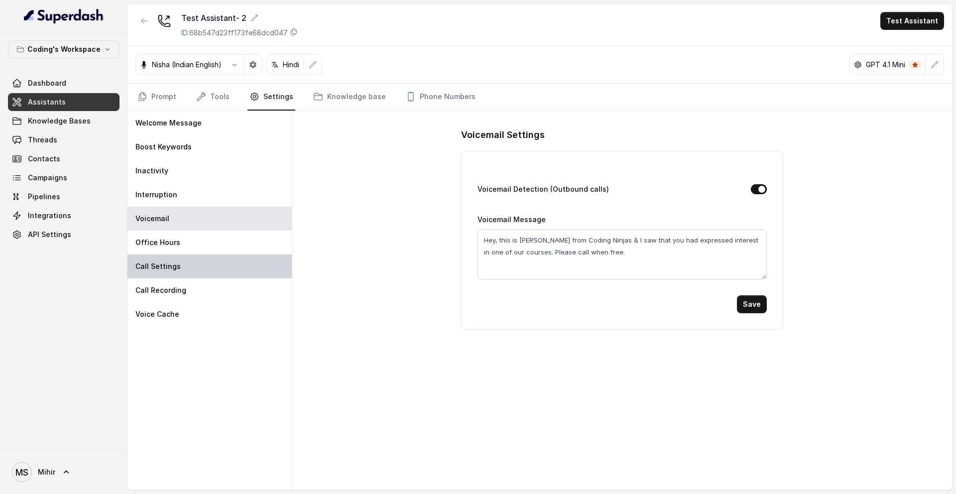
click at [178, 257] on div "Call Settings" at bounding box center [209, 266] width 164 height 24
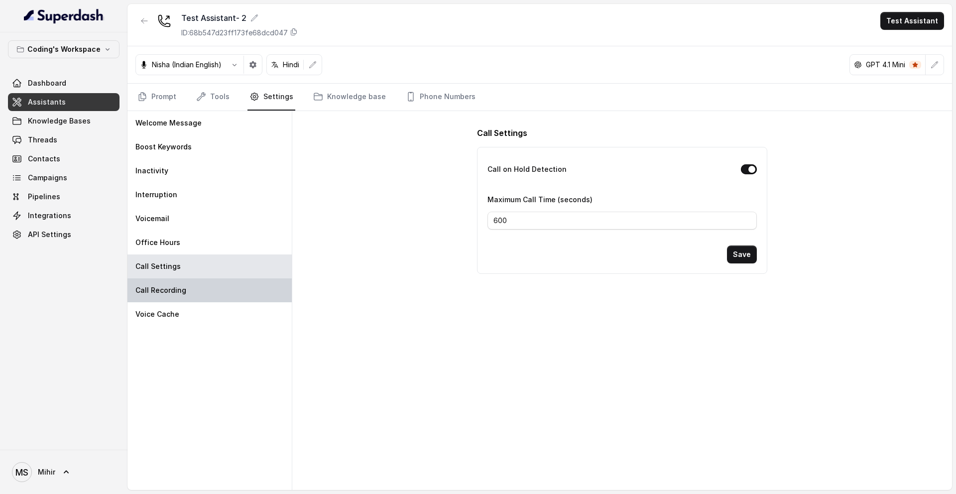
click at [177, 285] on p "Call Recording" at bounding box center [160, 290] width 51 height 10
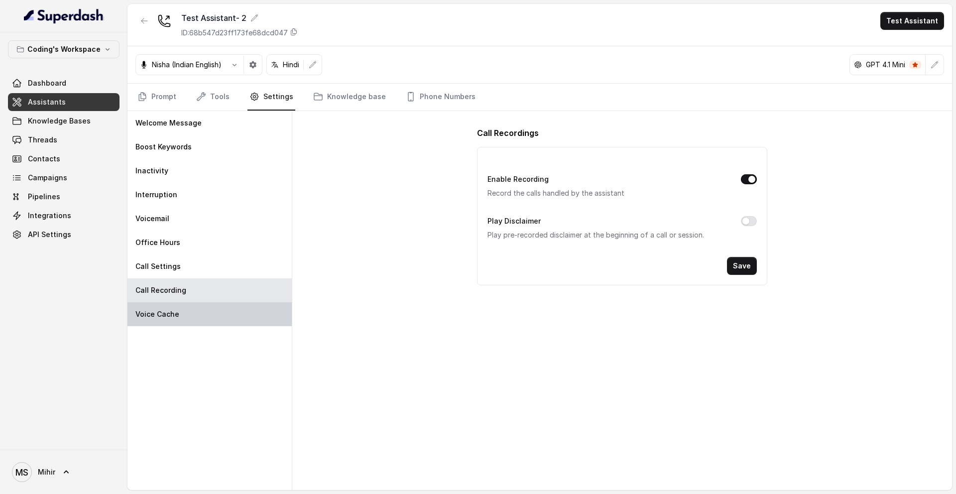
click at [185, 308] on div "Voice Cache" at bounding box center [209, 314] width 164 height 24
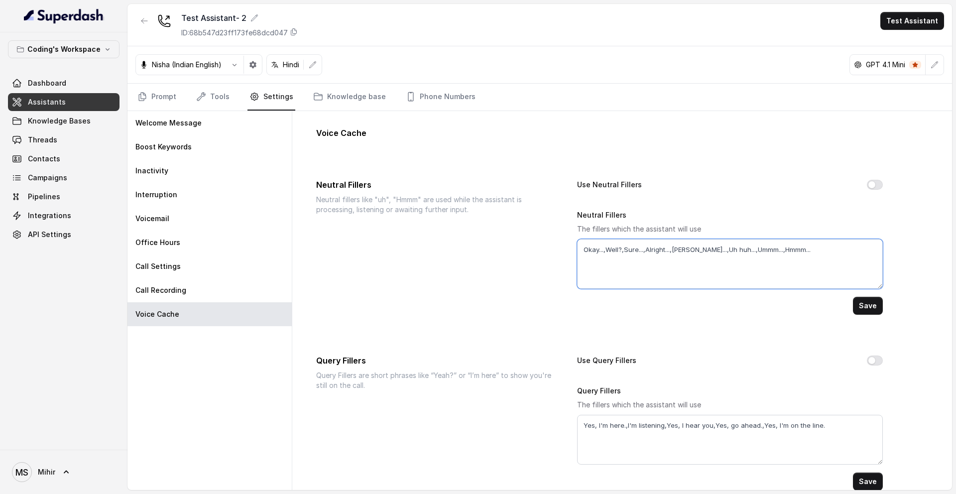
click at [648, 248] on textarea "Okay...,Well?,Sure...,Alright...,Gotcha...,Uh huh...,Ummm...,Hmmm..." at bounding box center [730, 264] width 306 height 50
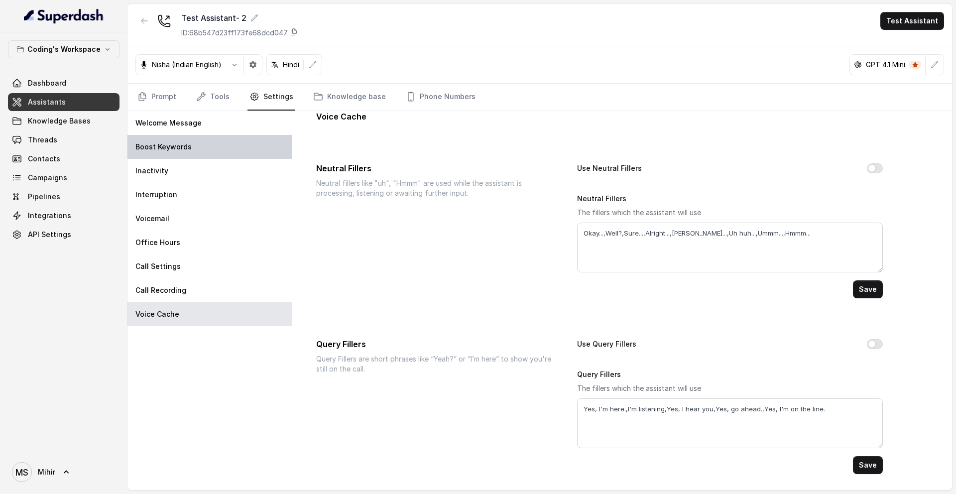
click at [198, 144] on div "Boost Keywords" at bounding box center [209, 147] width 164 height 24
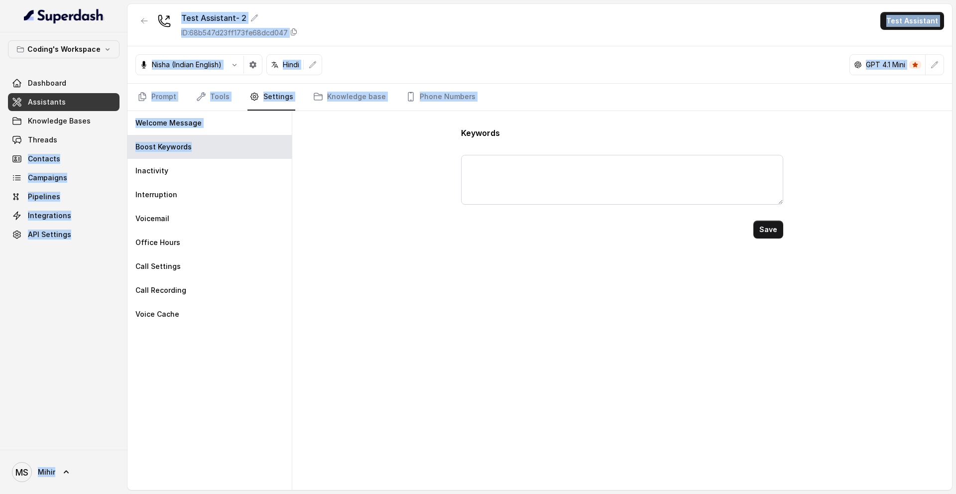
drag, startPoint x: 219, startPoint y: 148, endPoint x: 127, endPoint y: 141, distance: 91.8
click at [126, 141] on div "Coding's Workspace Dashboard Assistants Knowledge Bases Threads Contacts Campai…" at bounding box center [478, 247] width 956 height 494
click at [127, 141] on div "Coding's Workspace Dashboard Assistants Knowledge Bases Threads Contacts Campai…" at bounding box center [63, 240] width 127 height 417
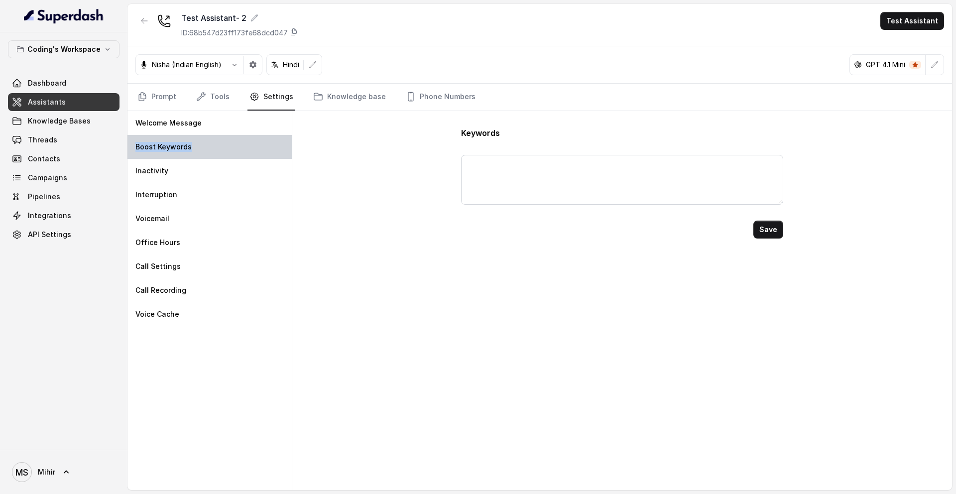
drag, startPoint x: 227, startPoint y: 149, endPoint x: 135, endPoint y: 150, distance: 91.6
click at [135, 150] on div "Boost Keywords" at bounding box center [209, 147] width 164 height 24
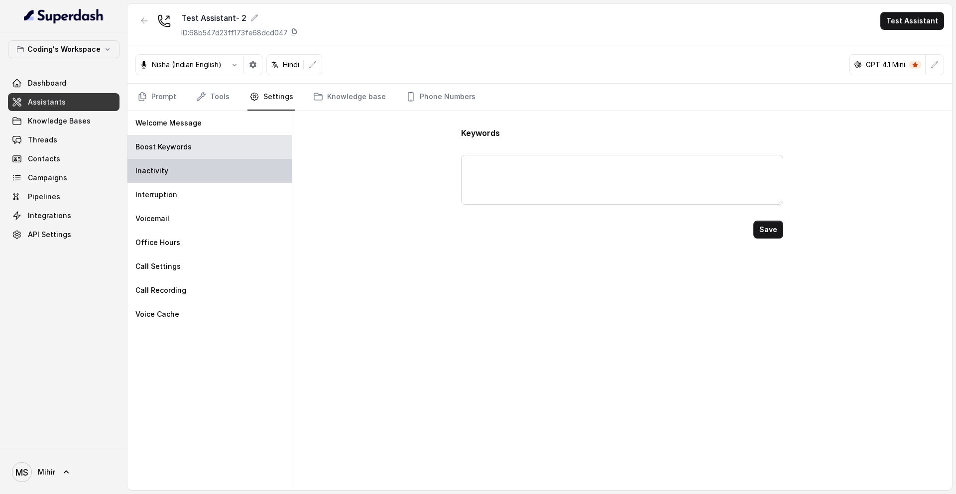
click at [163, 173] on p "Inactivity" at bounding box center [151, 171] width 33 height 10
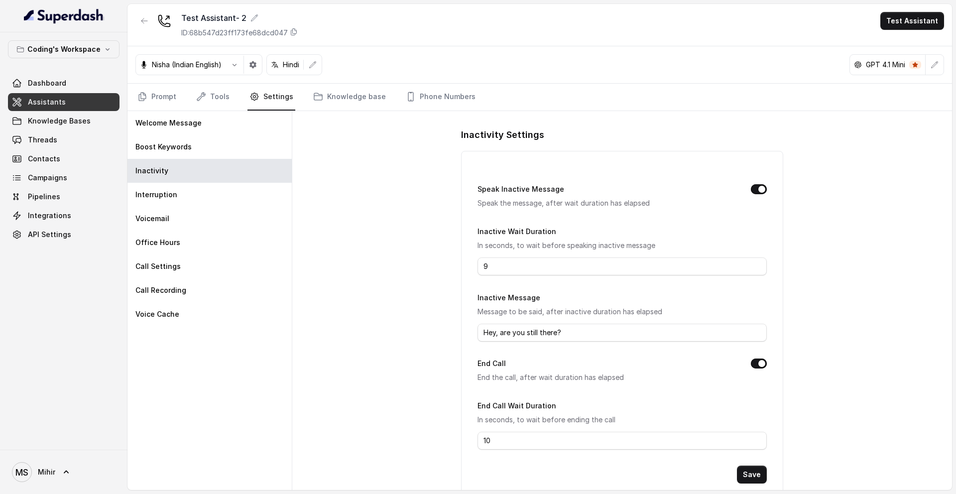
scroll to position [26, 0]
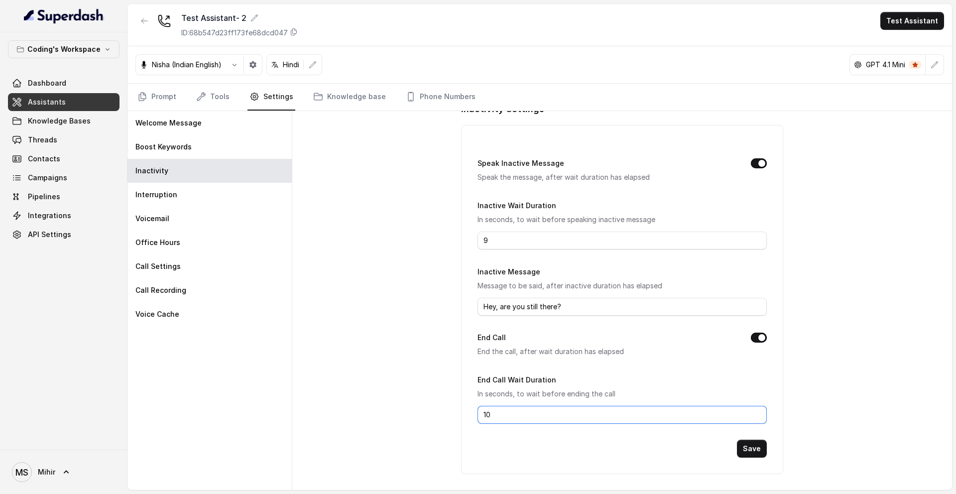
click at [539, 420] on input "10" at bounding box center [622, 415] width 289 height 18
click at [857, 328] on div "Inactivity Settings Speak Inactive Message Speak the message, after wait durati…" at bounding box center [622, 300] width 660 height 379
click at [337, 178] on div "Inactivity Settings Speak Inactive Message Speak the message, after wait durati…" at bounding box center [622, 300] width 660 height 379
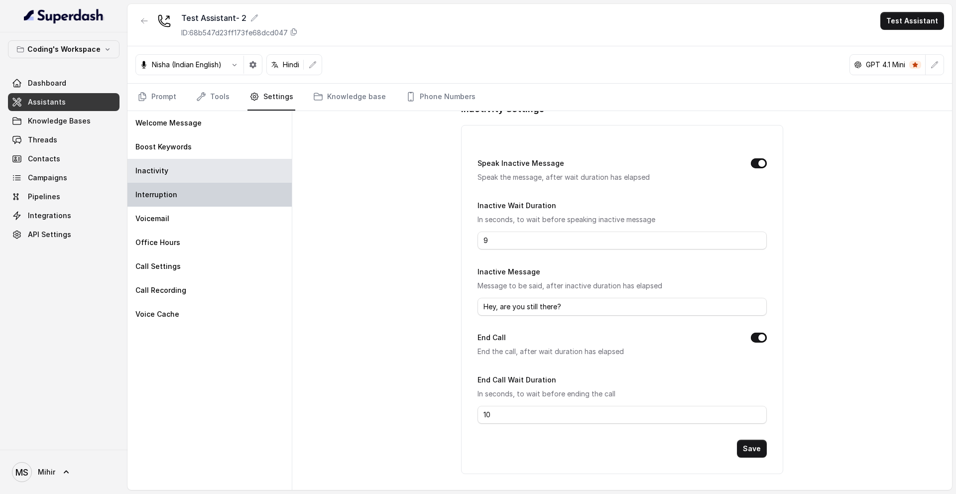
click at [188, 204] on div "Interruption" at bounding box center [209, 195] width 164 height 24
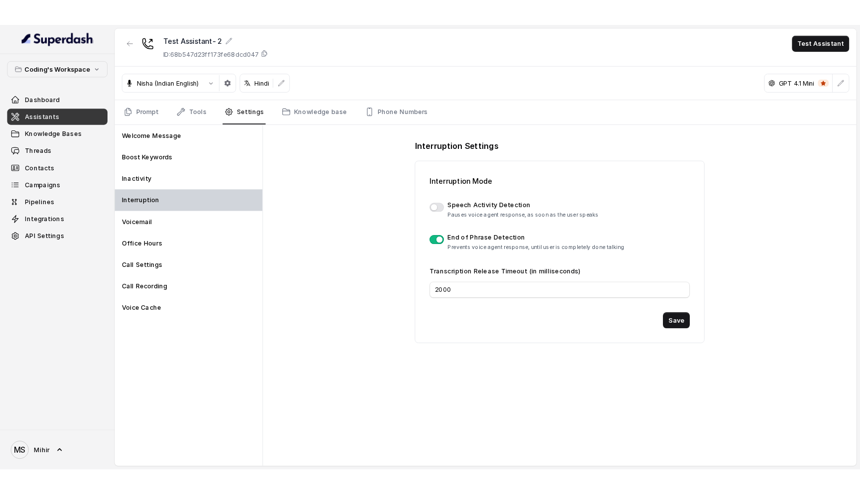
scroll to position [0, 0]
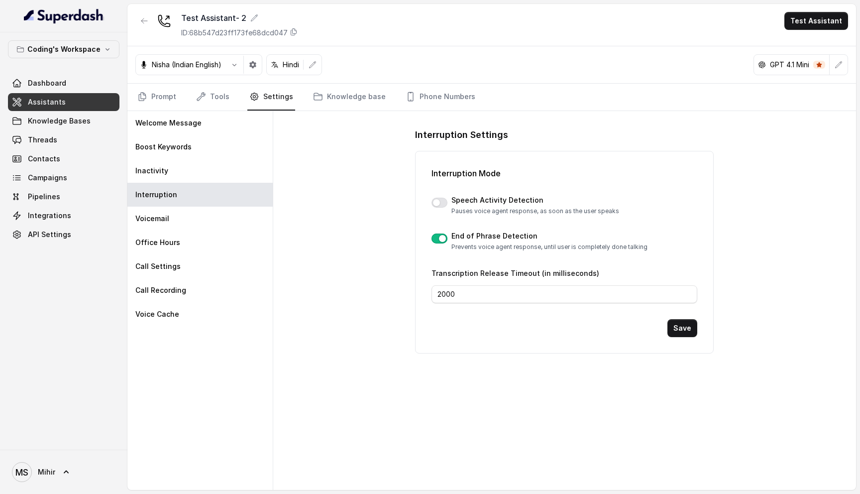
click at [502, 201] on p "Speech Activity Detection" at bounding box center [536, 200] width 168 height 10
click at [239, 66] on icon "button" at bounding box center [235, 65] width 8 height 8
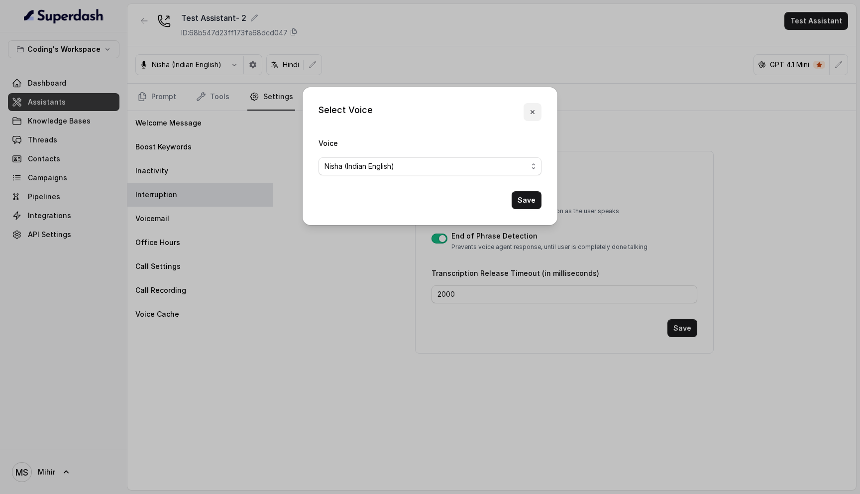
click at [528, 115] on button "button" at bounding box center [533, 112] width 18 height 18
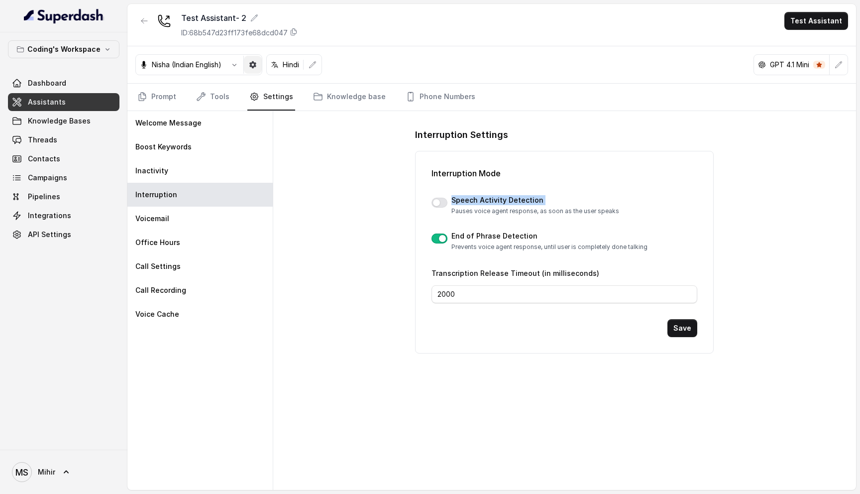
click at [257, 61] on icon "button" at bounding box center [253, 65] width 8 height 8
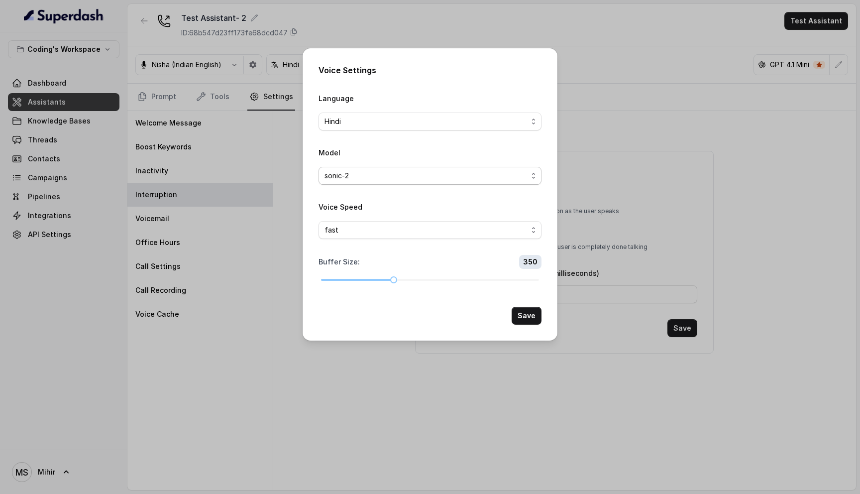
click at [525, 170] on span "sonic-2" at bounding box center [426, 176] width 203 height 12
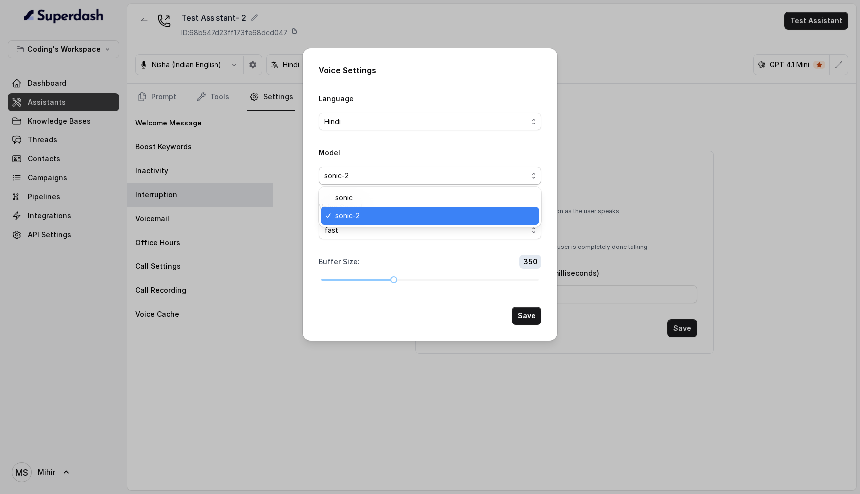
click at [524, 171] on span "sonic-2" at bounding box center [426, 176] width 203 height 12
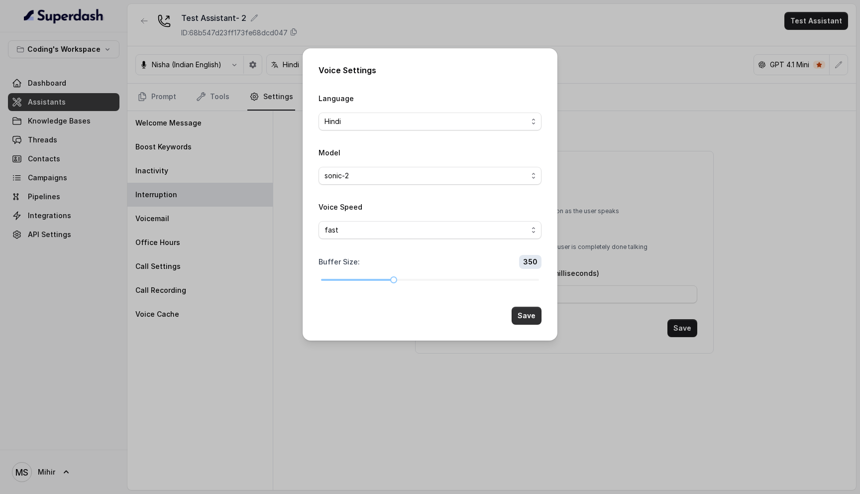
click at [529, 318] on button "Save" at bounding box center [527, 316] width 30 height 18
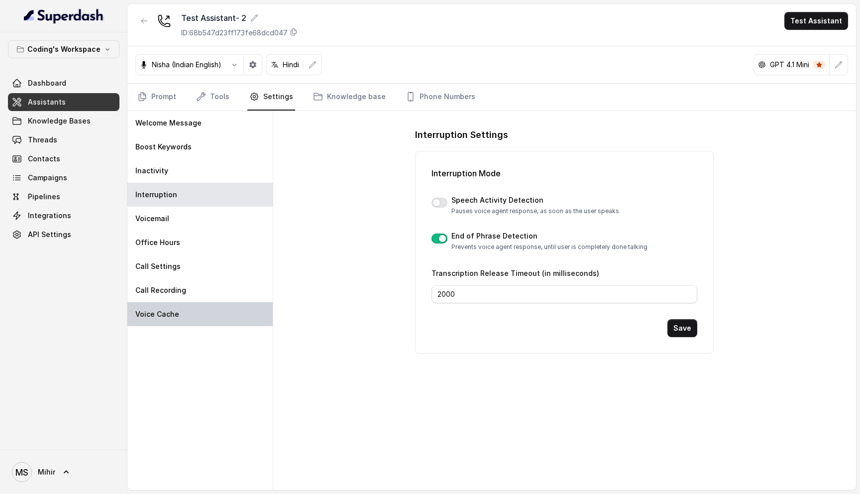
click at [172, 312] on p "Voice Cache" at bounding box center [157, 314] width 44 height 10
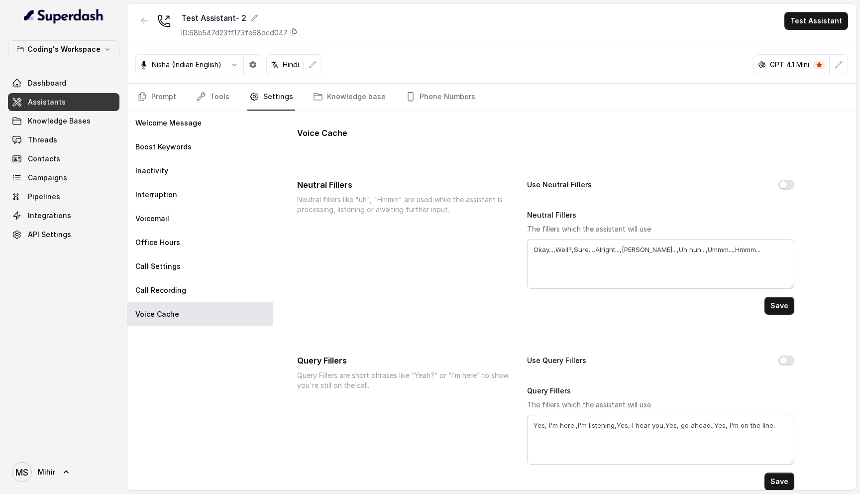
scroll to position [16, 0]
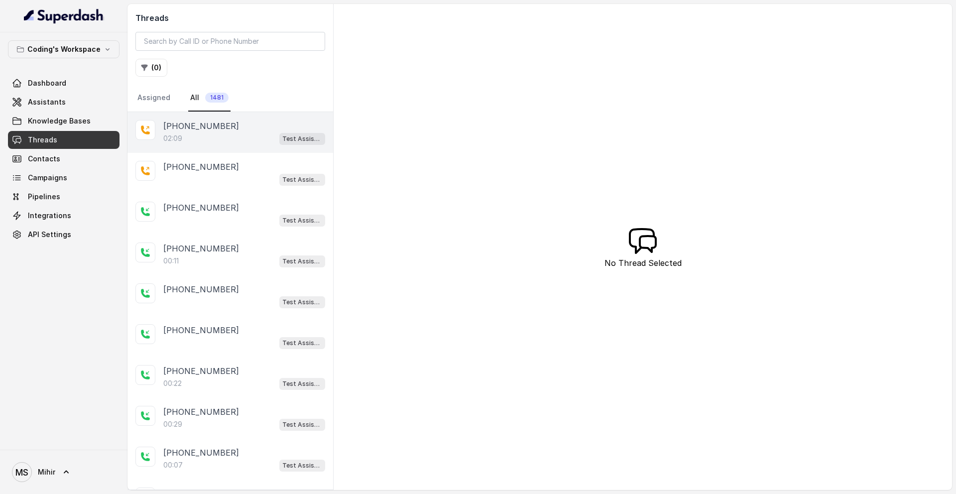
click at [213, 137] on div "02:09 Test Assistant- 2" at bounding box center [244, 138] width 162 height 13
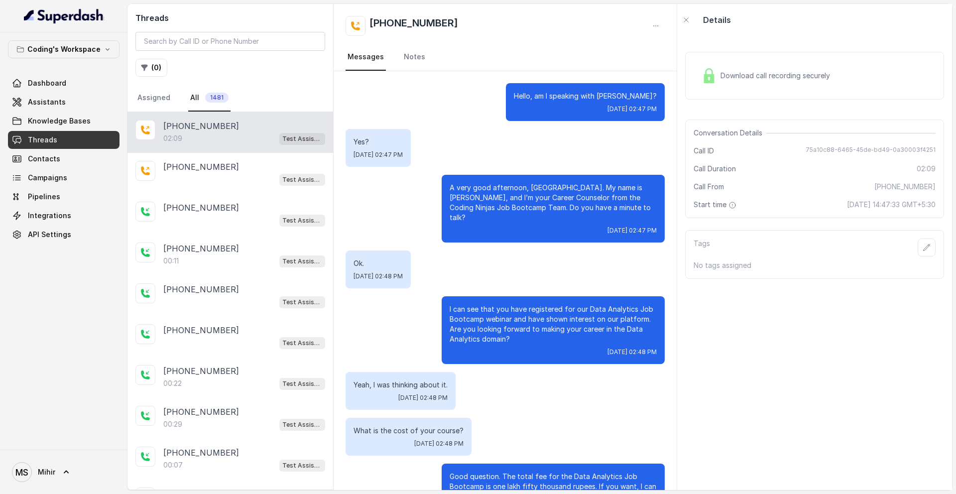
scroll to position [661, 0]
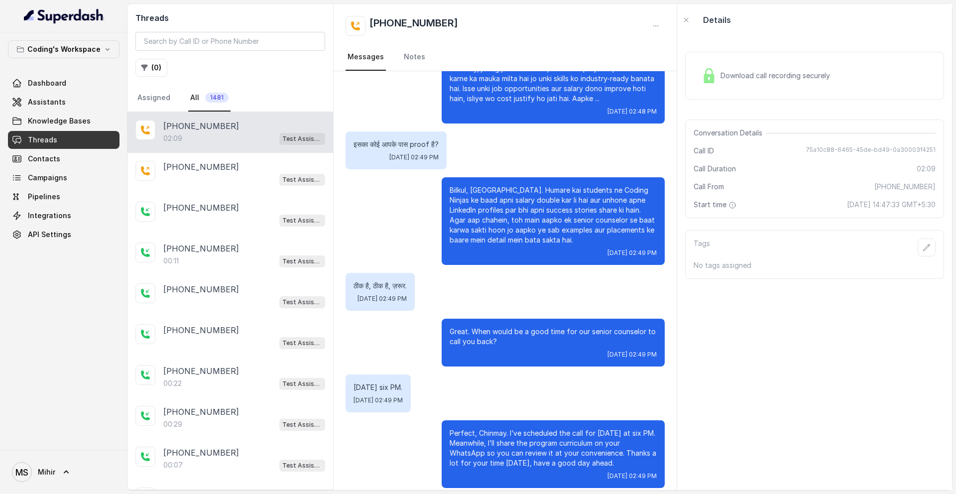
click at [375, 139] on p "इसका कोई आपके पास proof है?" at bounding box center [396, 144] width 85 height 10
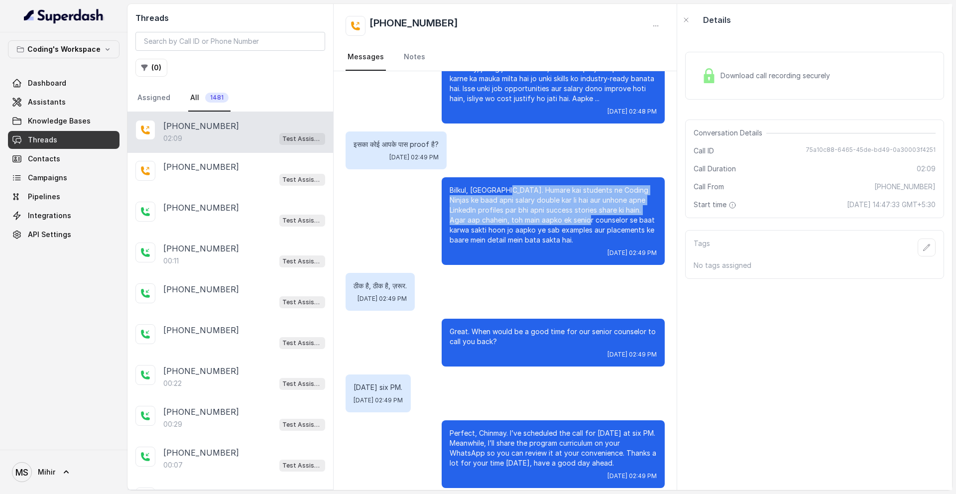
drag, startPoint x: 507, startPoint y: 176, endPoint x: 592, endPoint y: 212, distance: 91.7
click at [592, 212] on p "Bilkul, [GEOGRAPHIC_DATA]. Humare kai students ne Coding Ninjas ke baad apni sa…" at bounding box center [553, 215] width 207 height 60
click at [616, 185] on p "Bilkul, [GEOGRAPHIC_DATA]. Humare kai students ne Coding Ninjas ke baad apni sa…" at bounding box center [553, 215] width 207 height 60
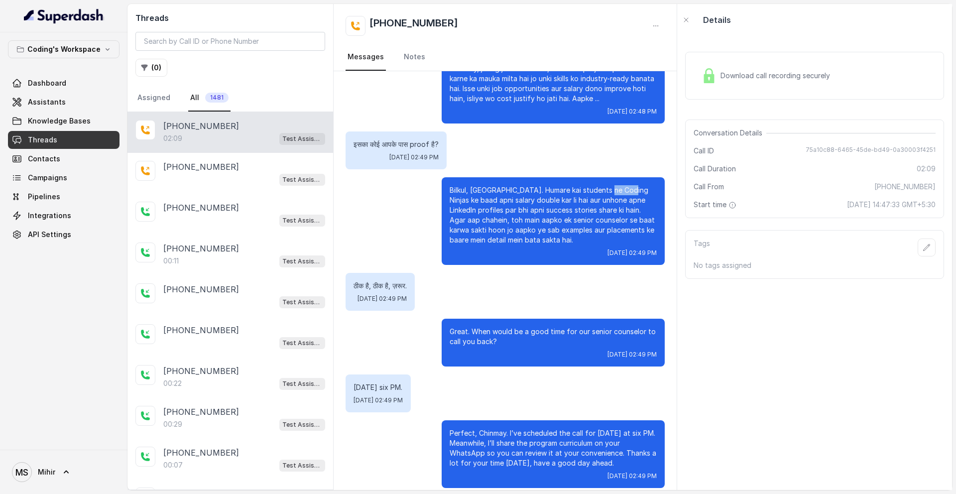
click at [616, 185] on p "Bilkul, [GEOGRAPHIC_DATA]. Humare kai students ne Coding Ninjas ke baad apni sa…" at bounding box center [553, 215] width 207 height 60
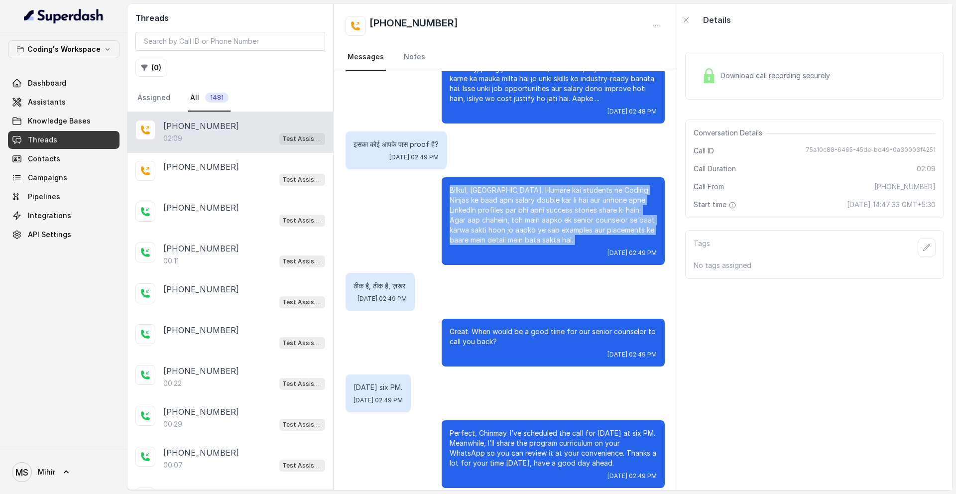
click at [616, 185] on p "Bilkul, [GEOGRAPHIC_DATA]. Humare kai students ne Coding Ninjas ke baad apni sa…" at bounding box center [553, 215] width 207 height 60
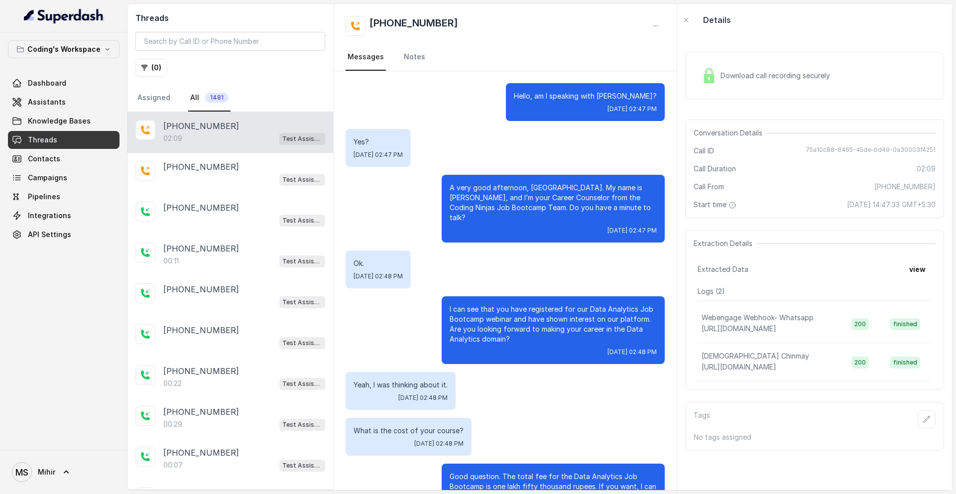
scroll to position [661, 0]
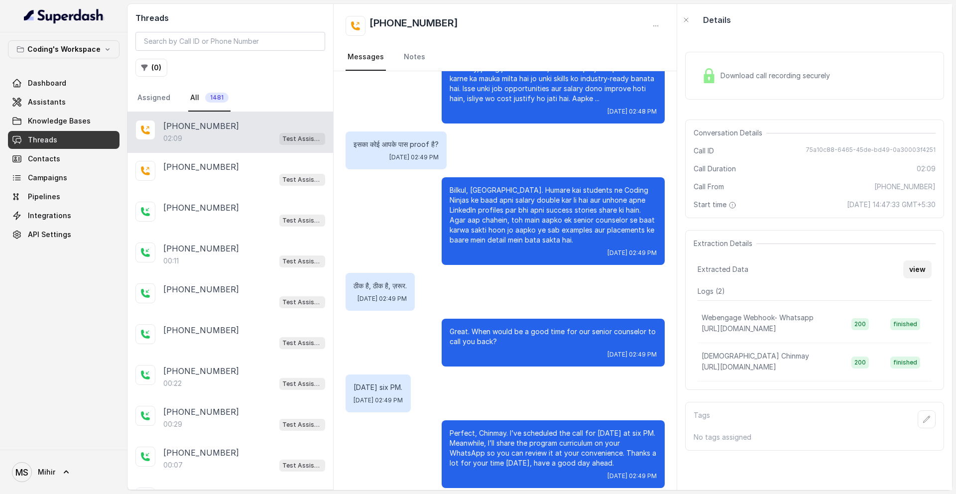
click at [914, 273] on button "view" at bounding box center [917, 269] width 28 height 18
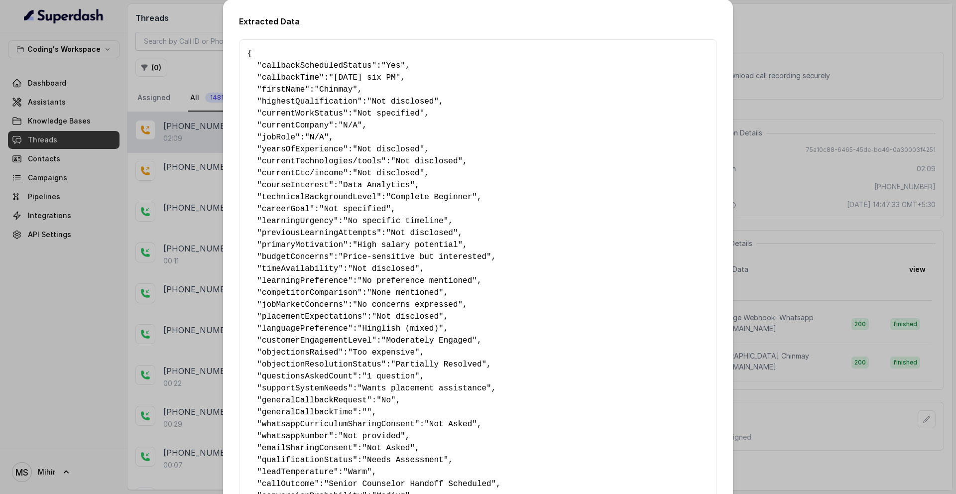
scroll to position [362, 0]
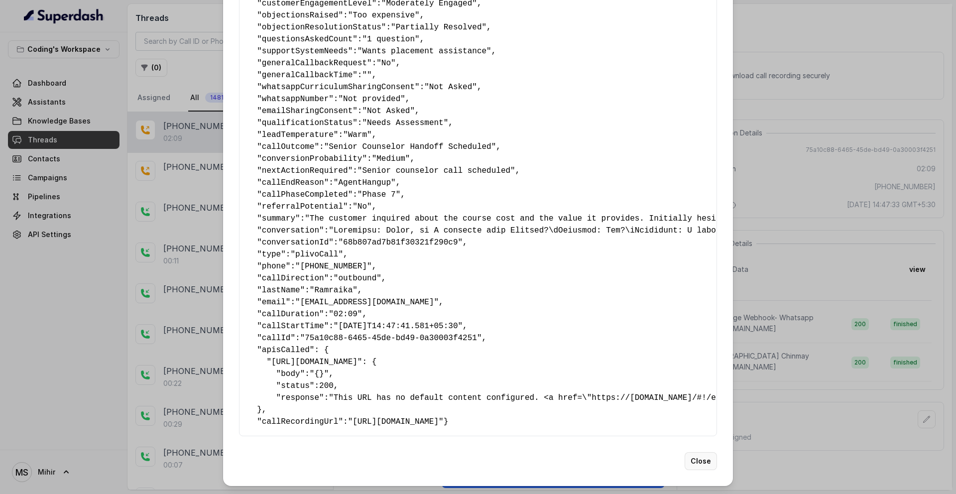
click at [708, 453] on button "Close" at bounding box center [701, 461] width 32 height 18
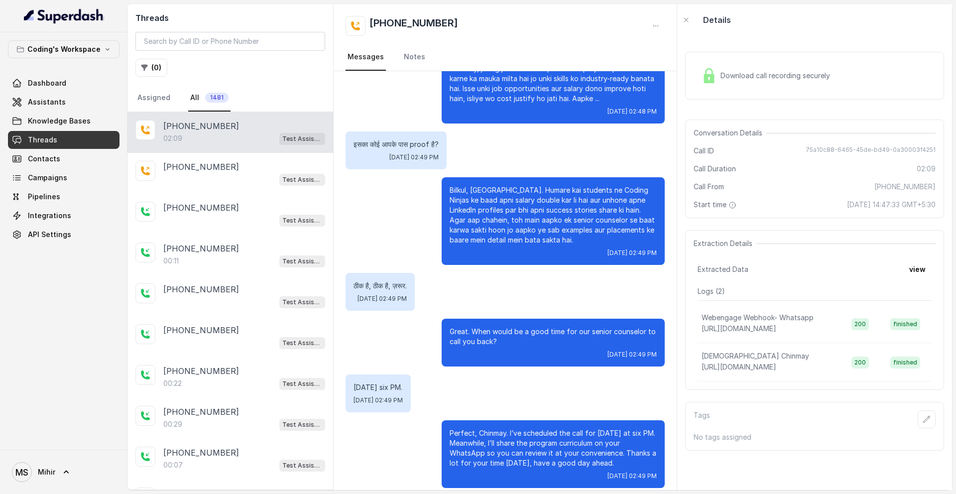
scroll to position [0, 0]
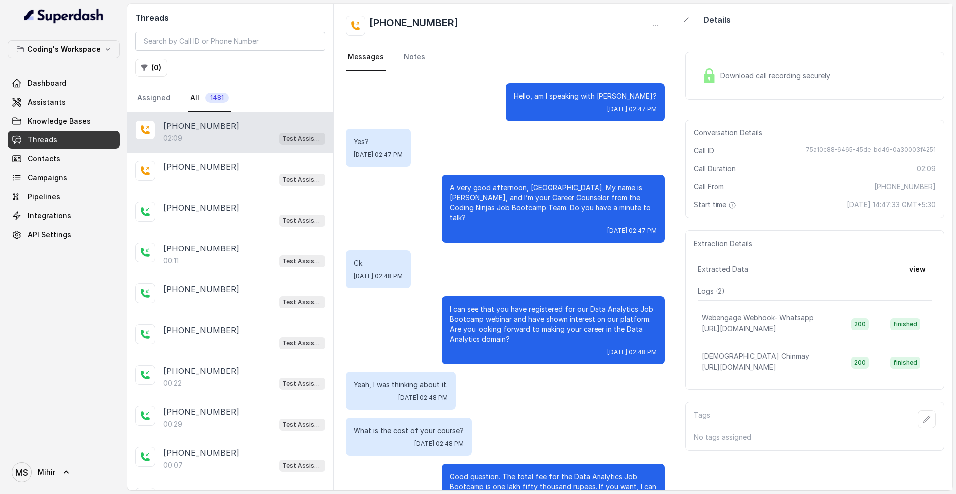
drag, startPoint x: 568, startPoint y: 185, endPoint x: 562, endPoint y: 187, distance: 6.3
click at [566, 185] on p "A very good afternoon, [GEOGRAPHIC_DATA]. My name is [PERSON_NAME], and I’m you…" at bounding box center [553, 203] width 207 height 40
click at [212, 206] on p "[PHONE_NUMBER]" at bounding box center [201, 208] width 76 height 12
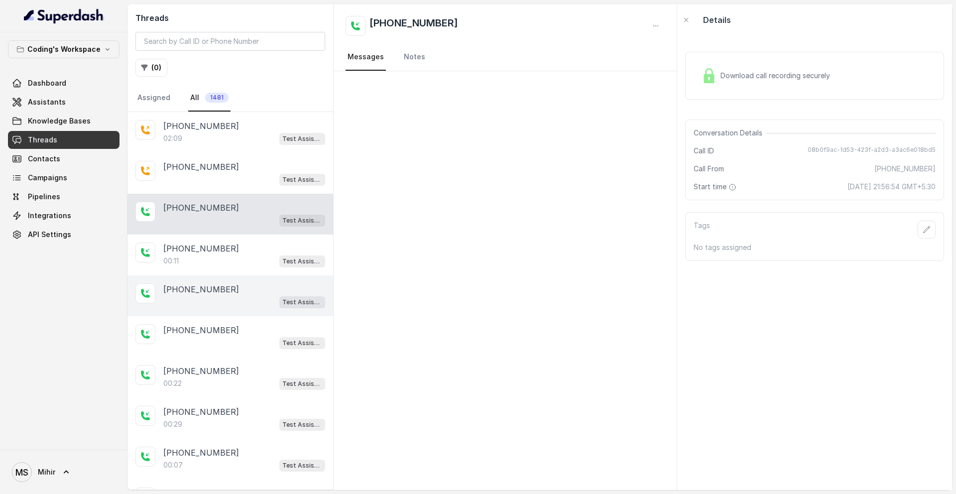
click at [207, 287] on p "[PHONE_NUMBER]" at bounding box center [201, 289] width 76 height 12
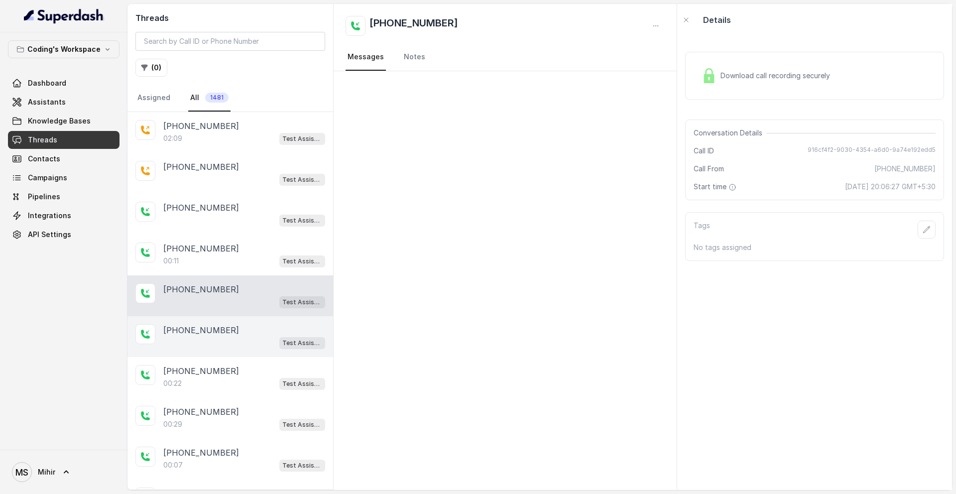
click at [212, 335] on p "[PHONE_NUMBER]" at bounding box center [201, 330] width 76 height 12
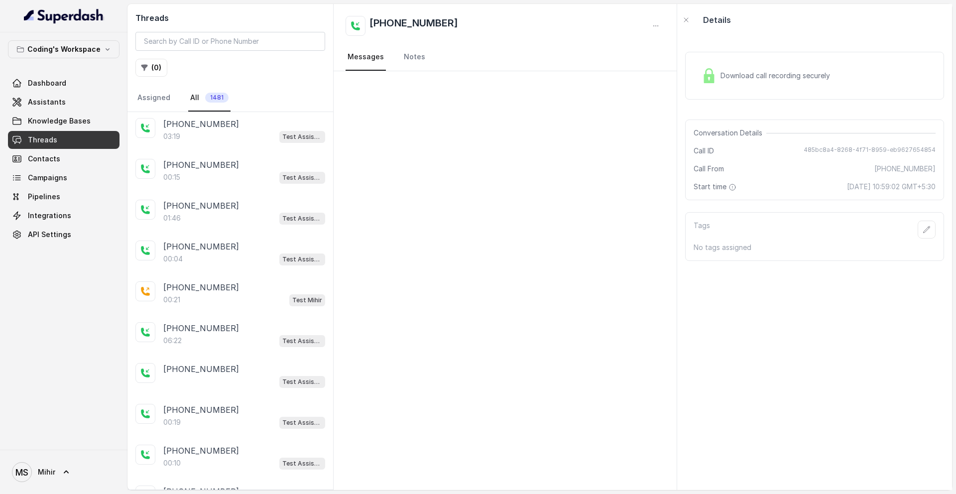
scroll to position [491, 0]
click at [195, 341] on div "06:22 Test Assistant- 2" at bounding box center [244, 341] width 162 height 13
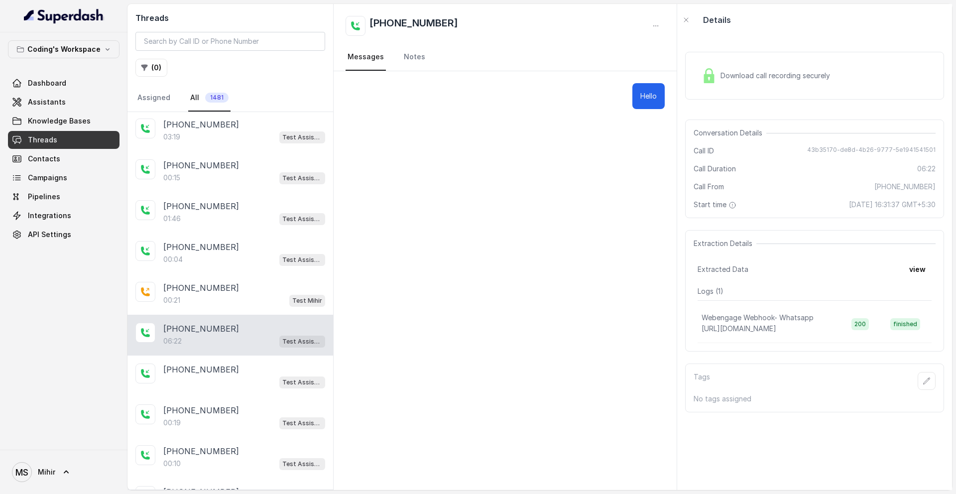
click at [788, 78] on span "Download call recording securely" at bounding box center [778, 76] width 114 height 10
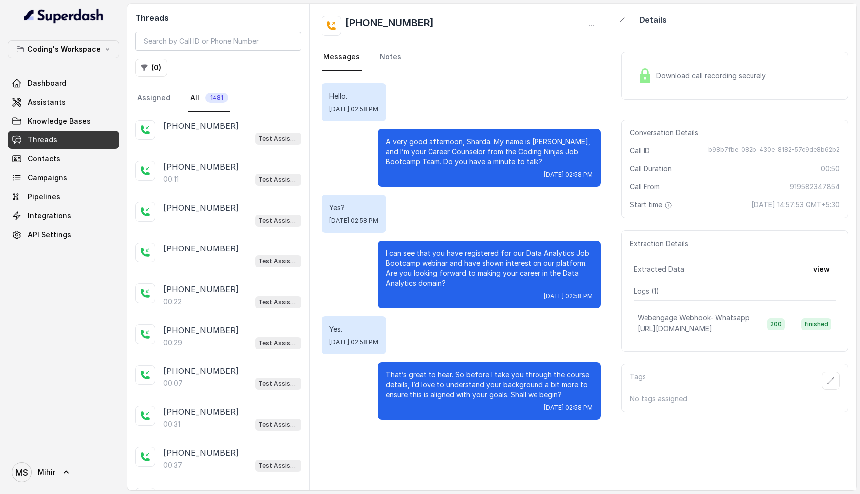
scroll to position [5345, 0]
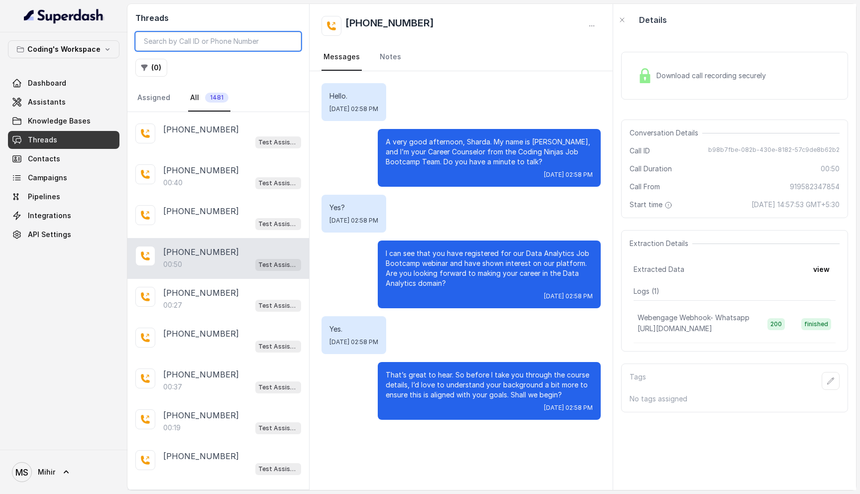
click at [168, 45] on input "search" at bounding box center [218, 41] width 166 height 19
paste input "919368076554"
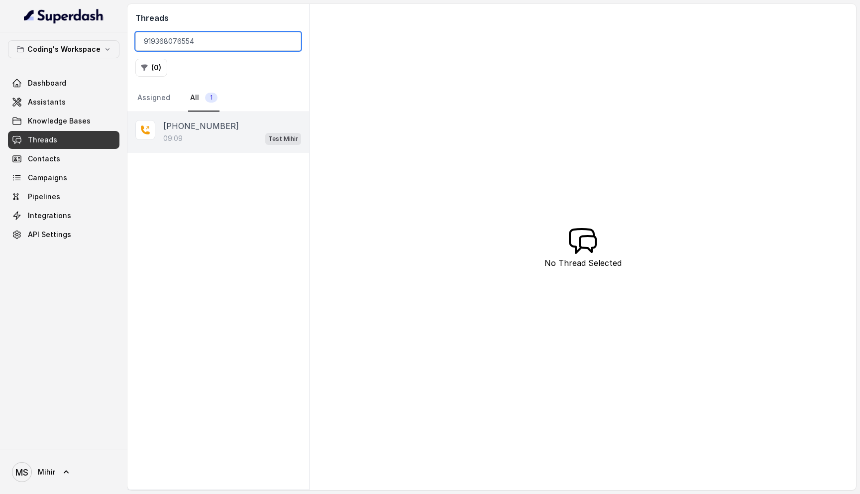
type input "919368076554"
click at [210, 123] on p "[PHONE_NUMBER]" at bounding box center [201, 126] width 76 height 12
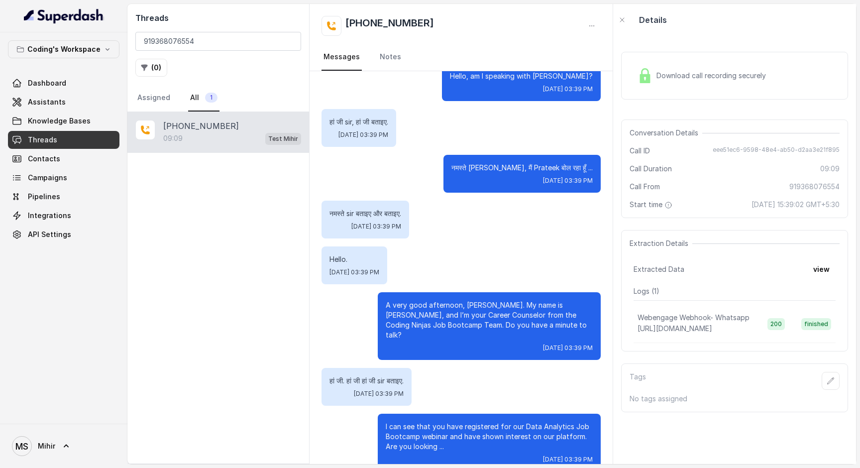
scroll to position [31, 0]
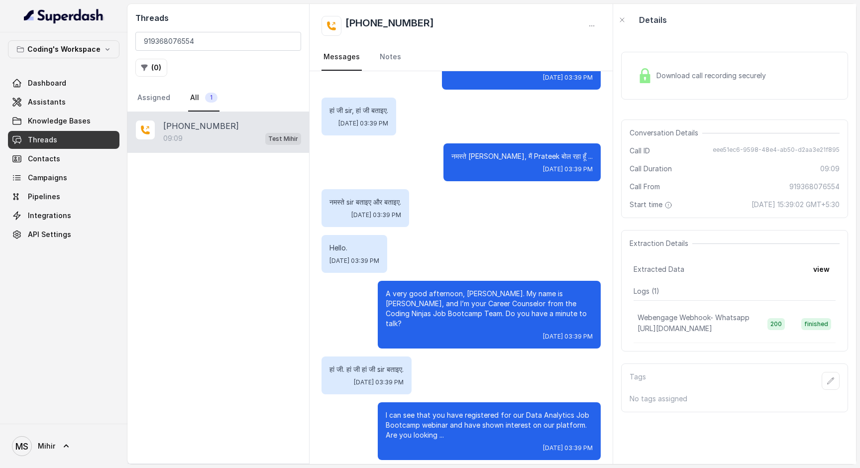
click at [344, 109] on p "हां जी sir, हां जी बताइए." at bounding box center [359, 111] width 59 height 10
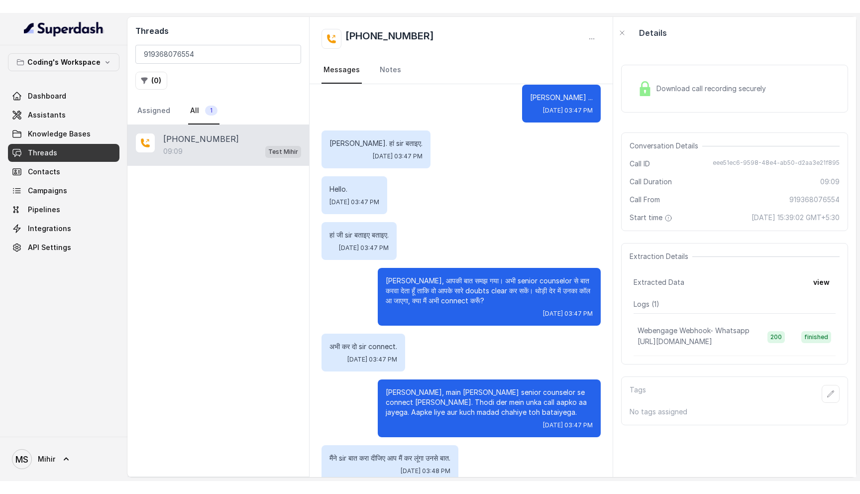
scroll to position [4377, 0]
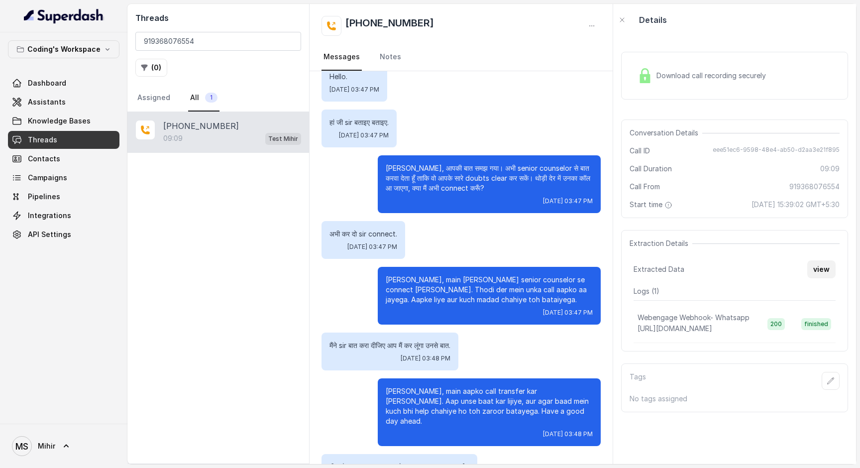
click at [826, 268] on button "view" at bounding box center [822, 269] width 28 height 18
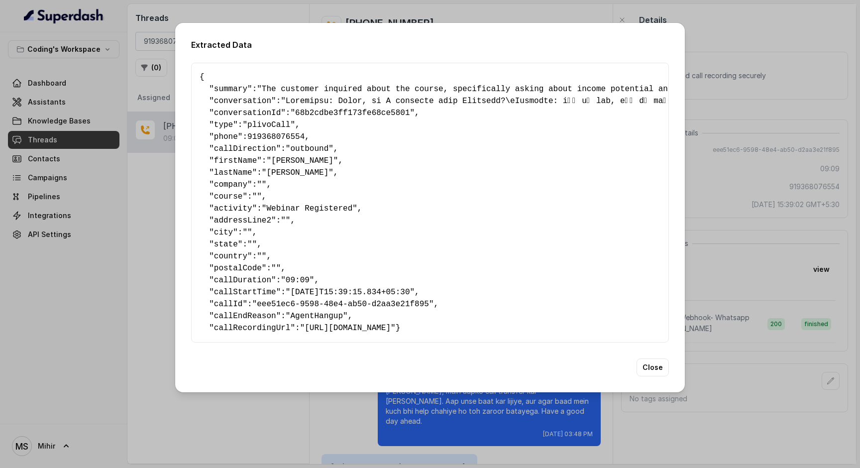
click at [742, 268] on div "Extracted Data { " summary ": "The customer inquired about the course, specific…" at bounding box center [430, 234] width 860 height 468
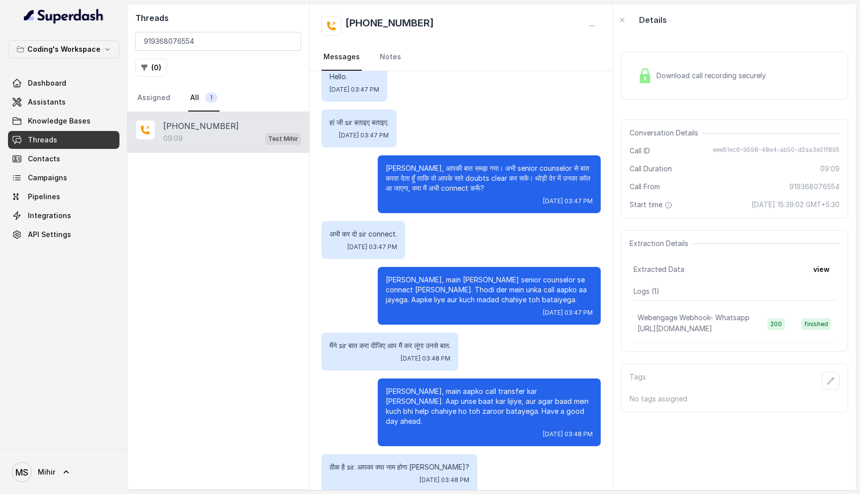
scroll to position [4351, 0]
